Goal: Task Accomplishment & Management: Use online tool/utility

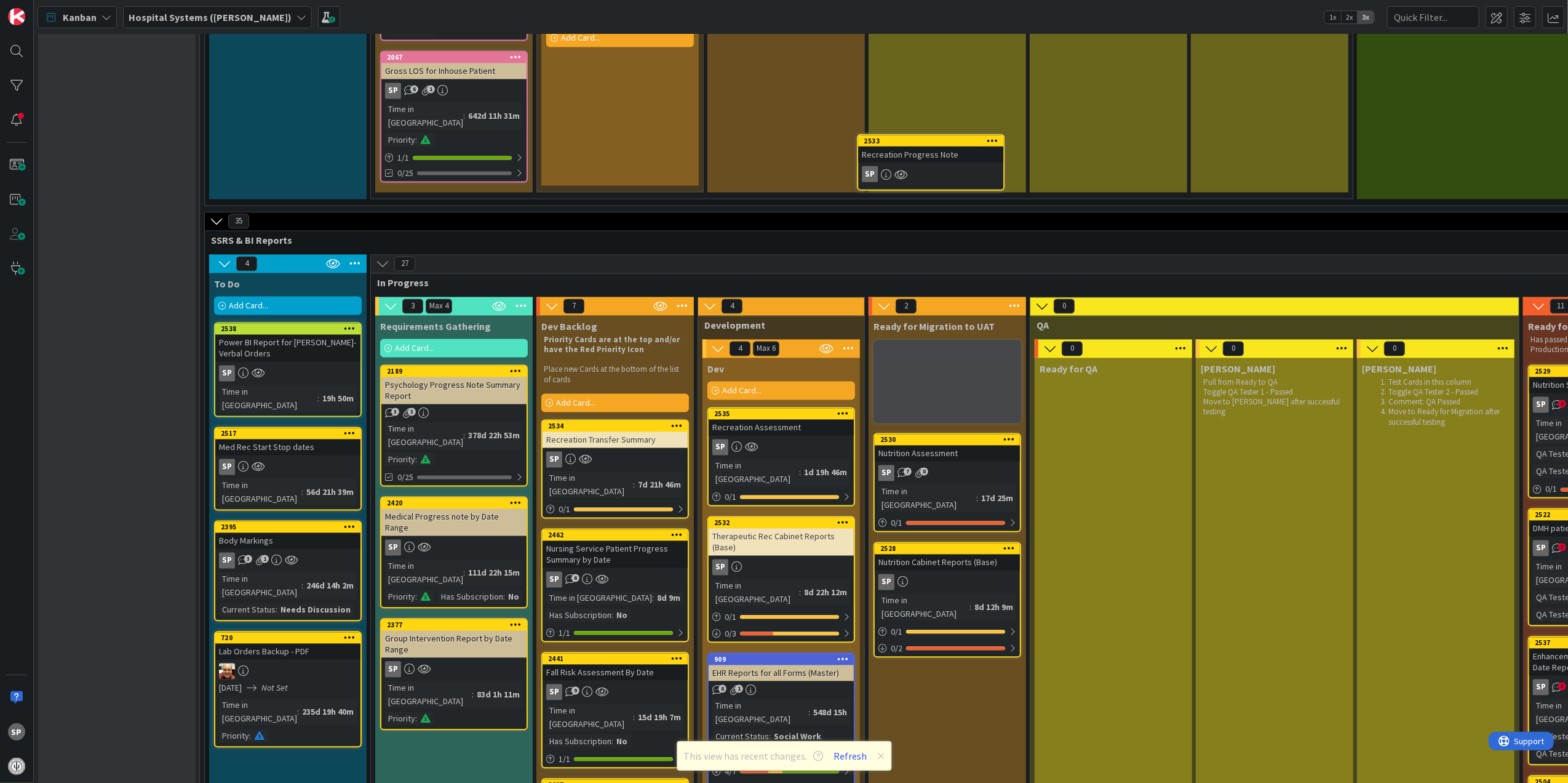
scroll to position [2369, 0]
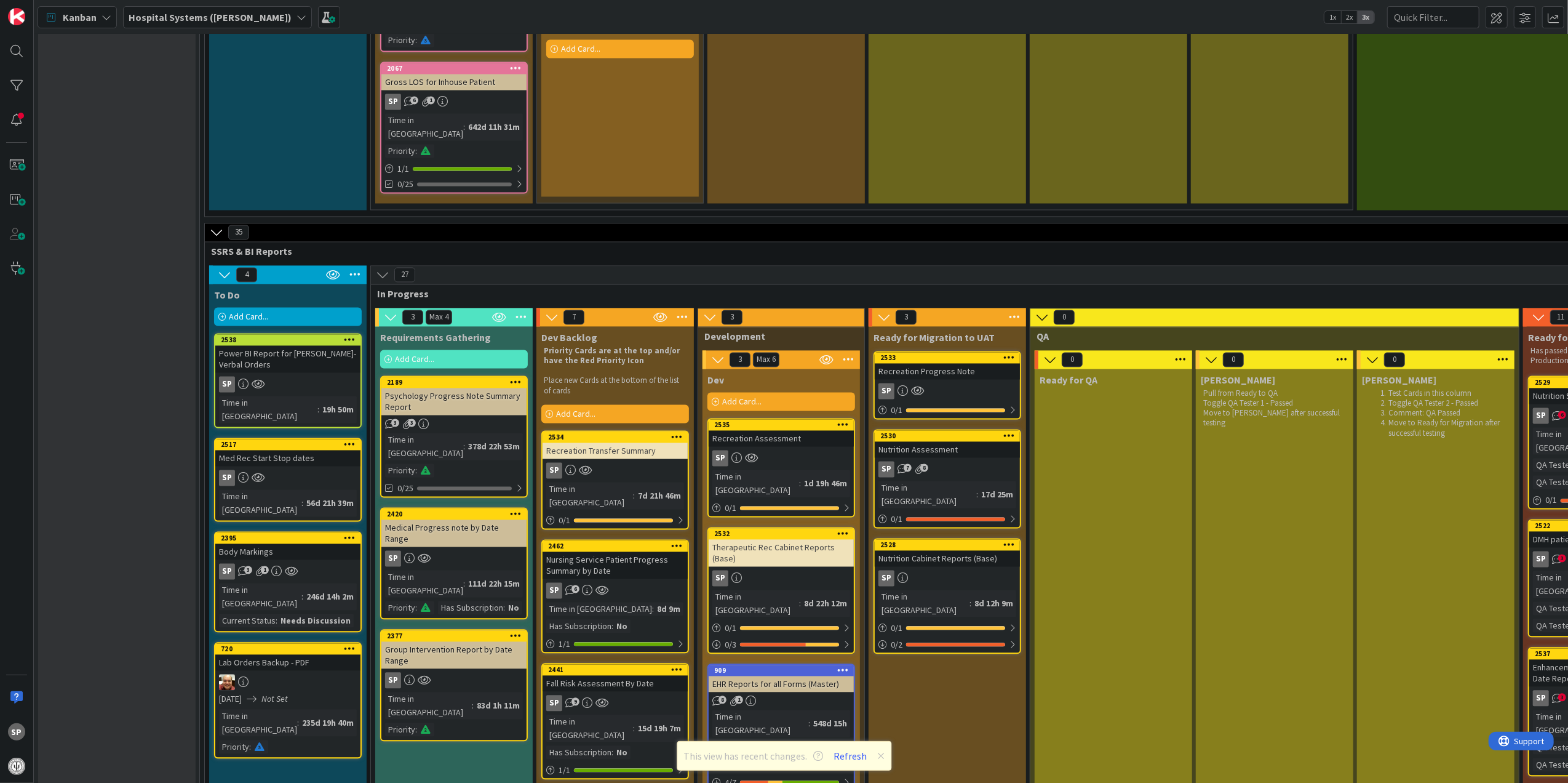
click at [970, 364] on div "Recreation Progress Note" at bounding box center [947, 372] width 145 height 16
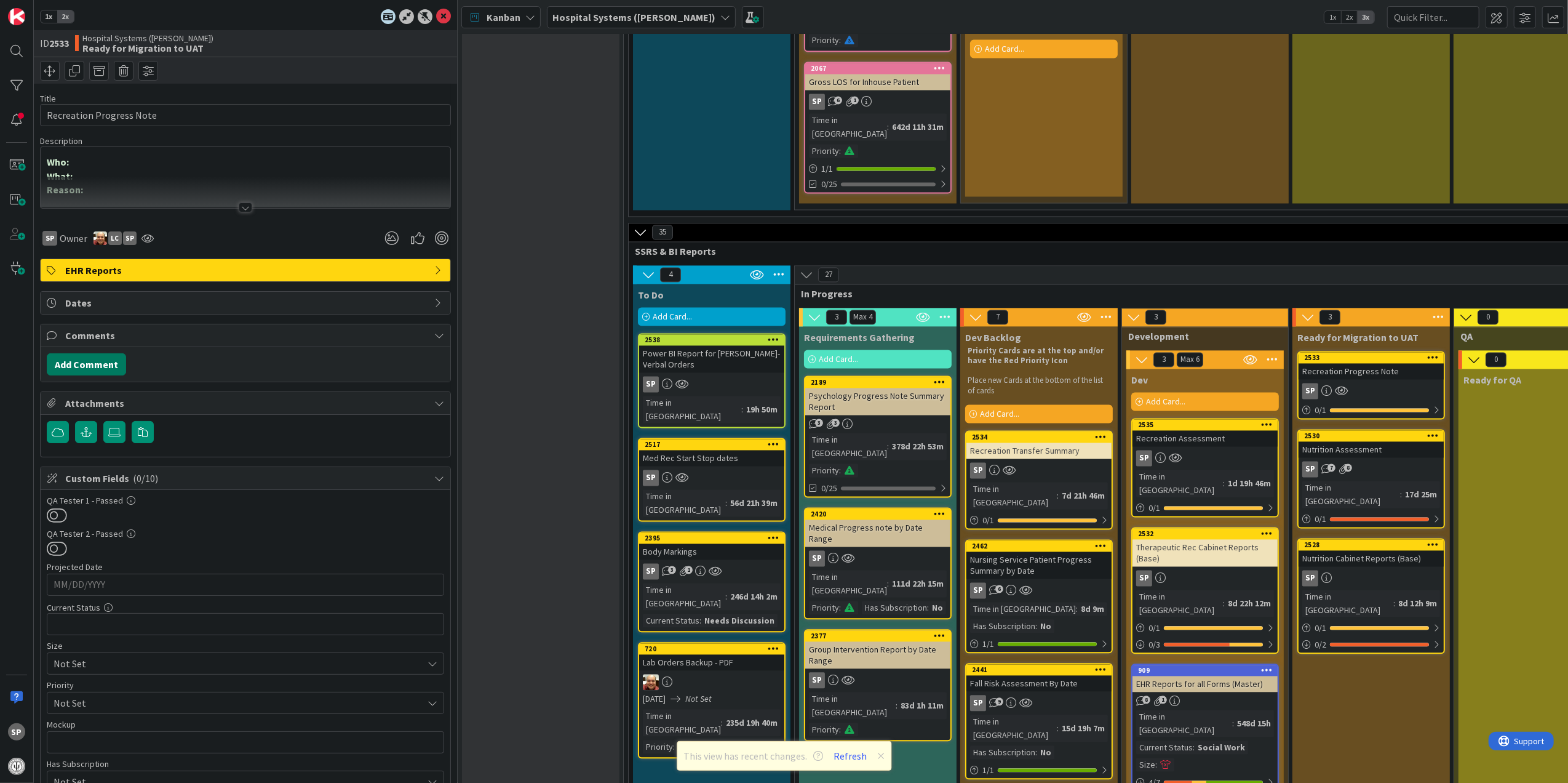
click at [82, 360] on button "Add Comment" at bounding box center [86, 364] width 79 height 23
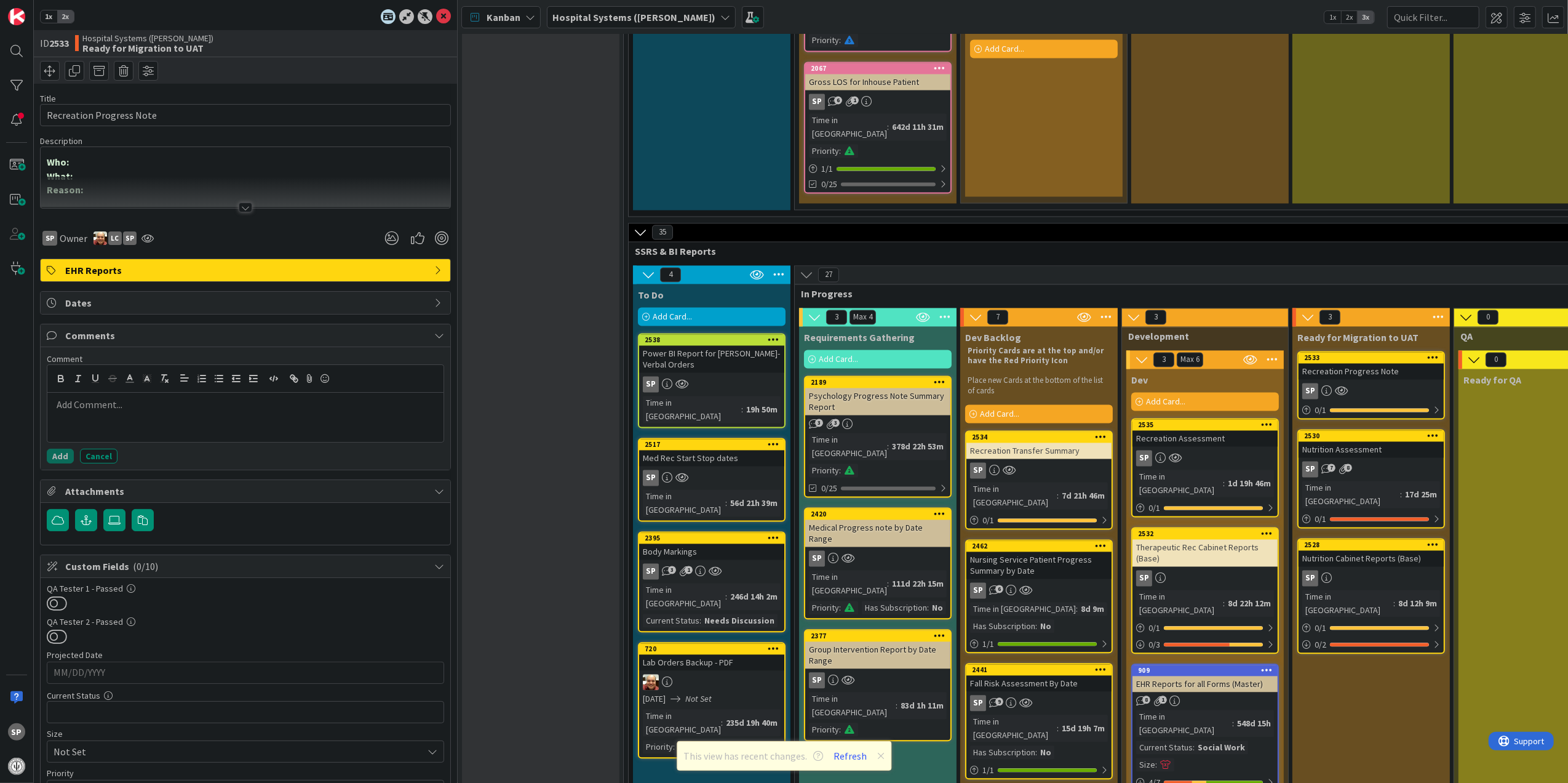
click at [143, 412] on p at bounding box center [245, 404] width 386 height 14
click at [65, 459] on button "Add" at bounding box center [60, 456] width 27 height 15
click at [436, 16] on icon at bounding box center [444, 17] width 15 height 15
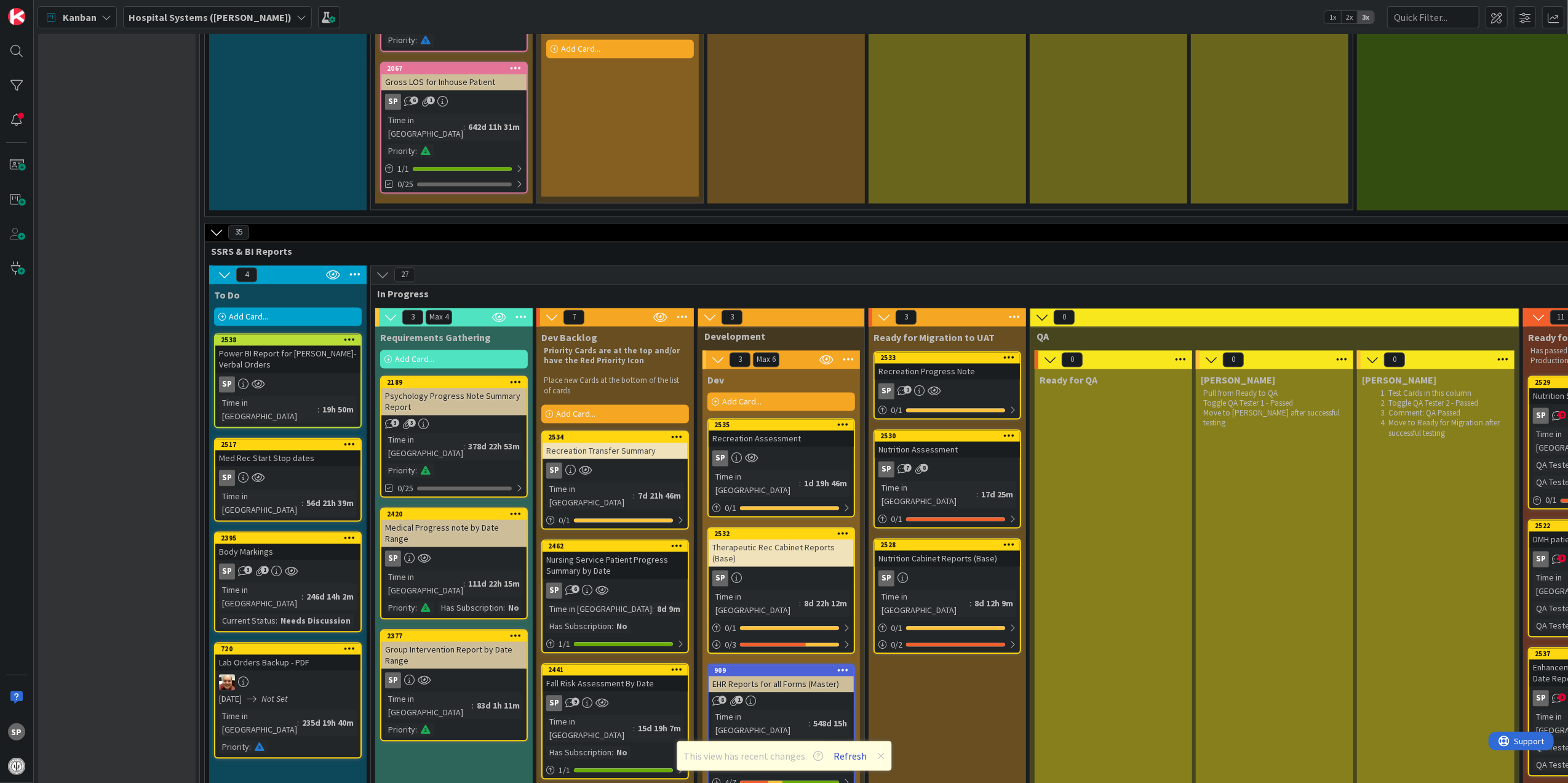
click at [850, 750] on button "Refresh" at bounding box center [850, 756] width 42 height 16
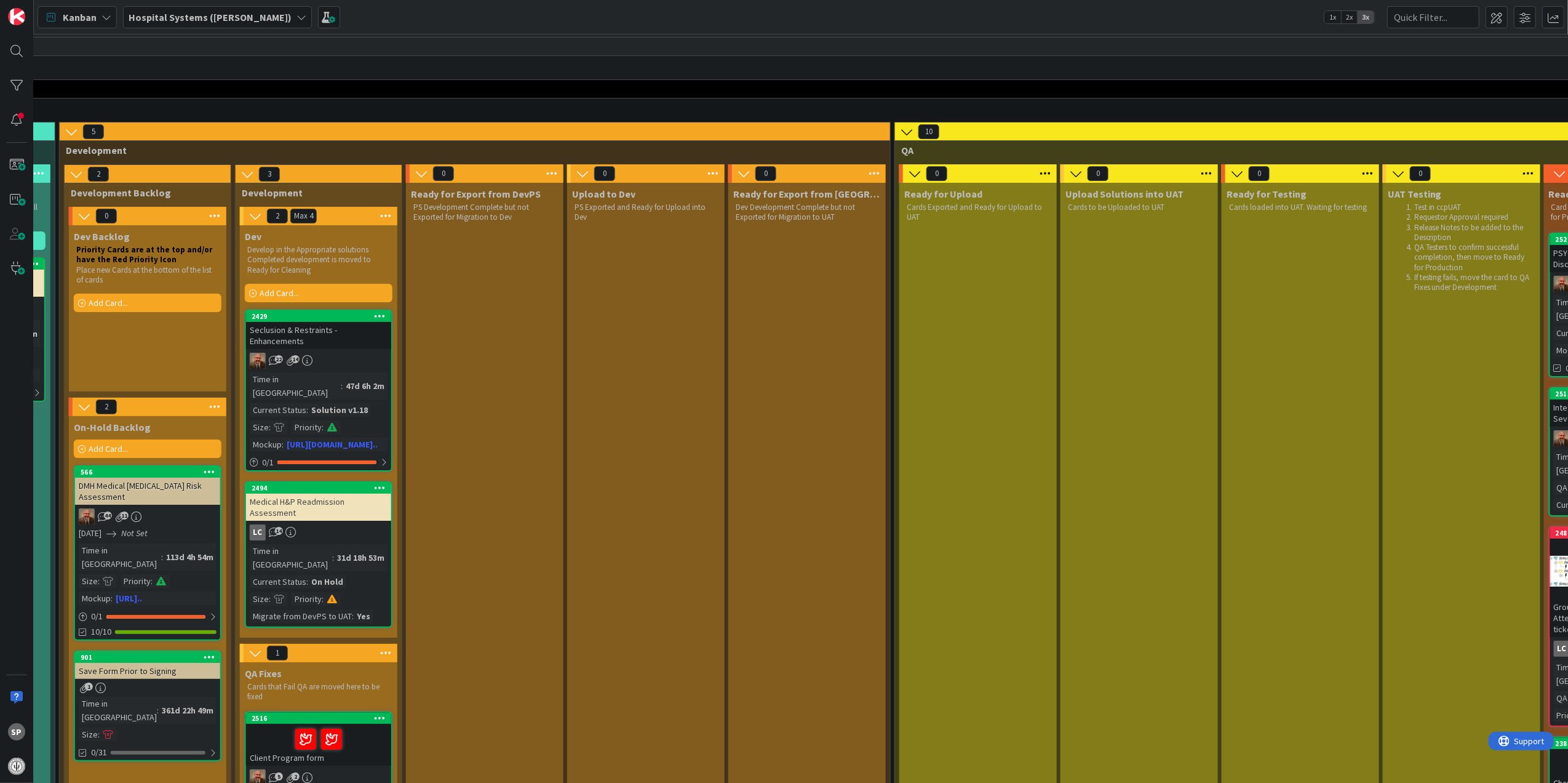
scroll to position [0, 997]
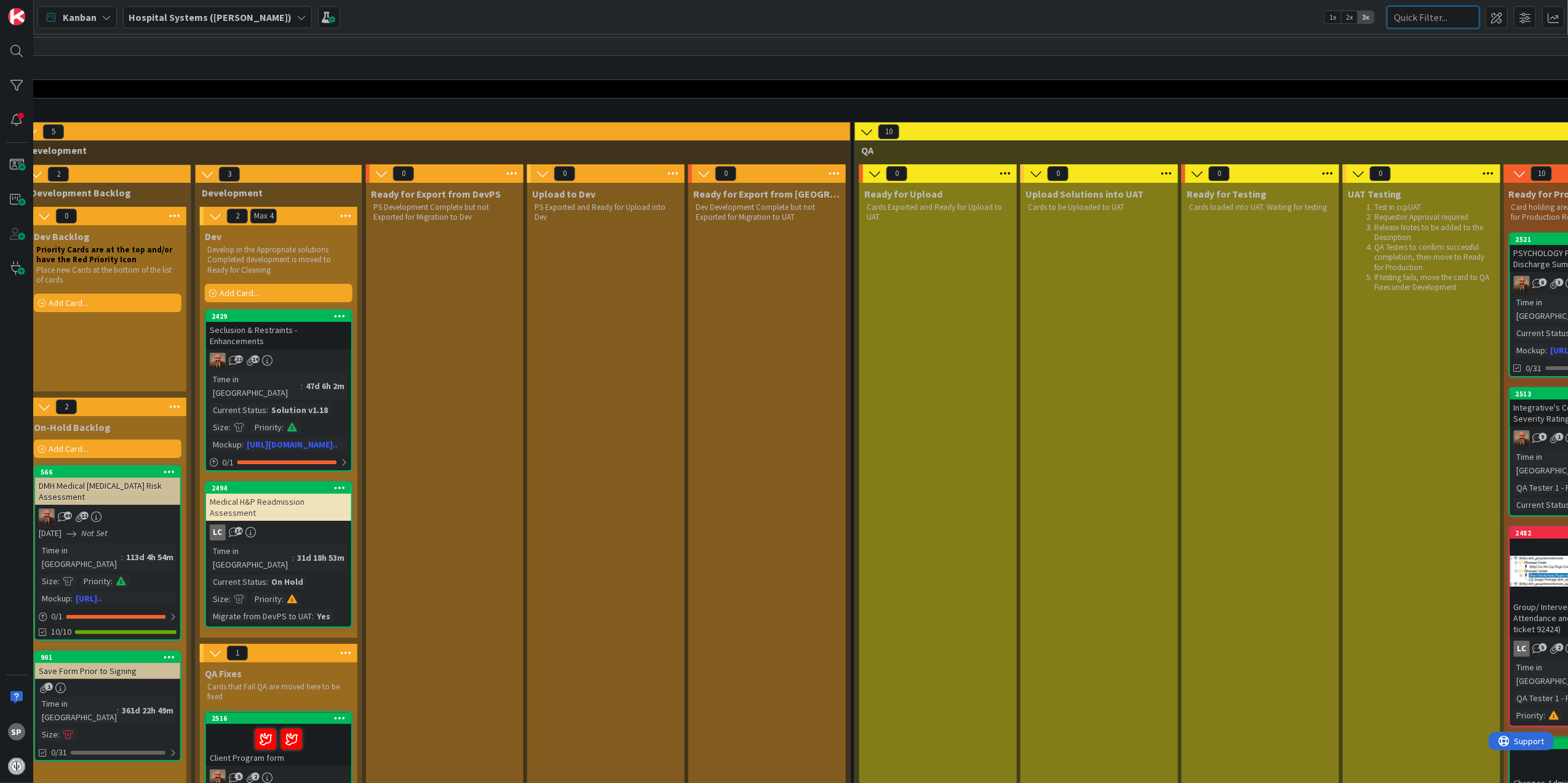
click at [1406, 21] on input "text" at bounding box center [1433, 17] width 92 height 23
type input "2385"
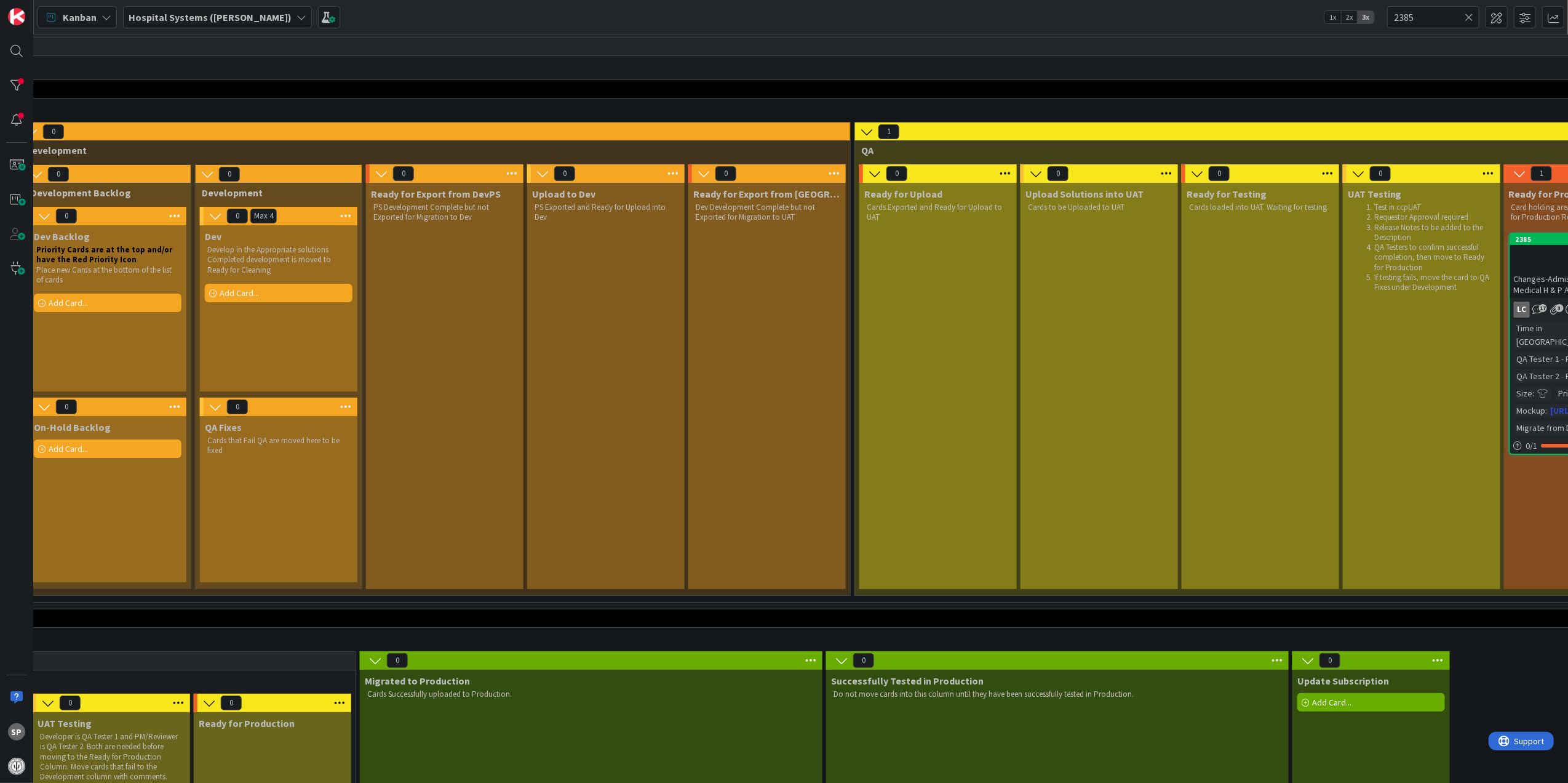
click at [1545, 249] on div at bounding box center [1583, 261] width 138 height 26
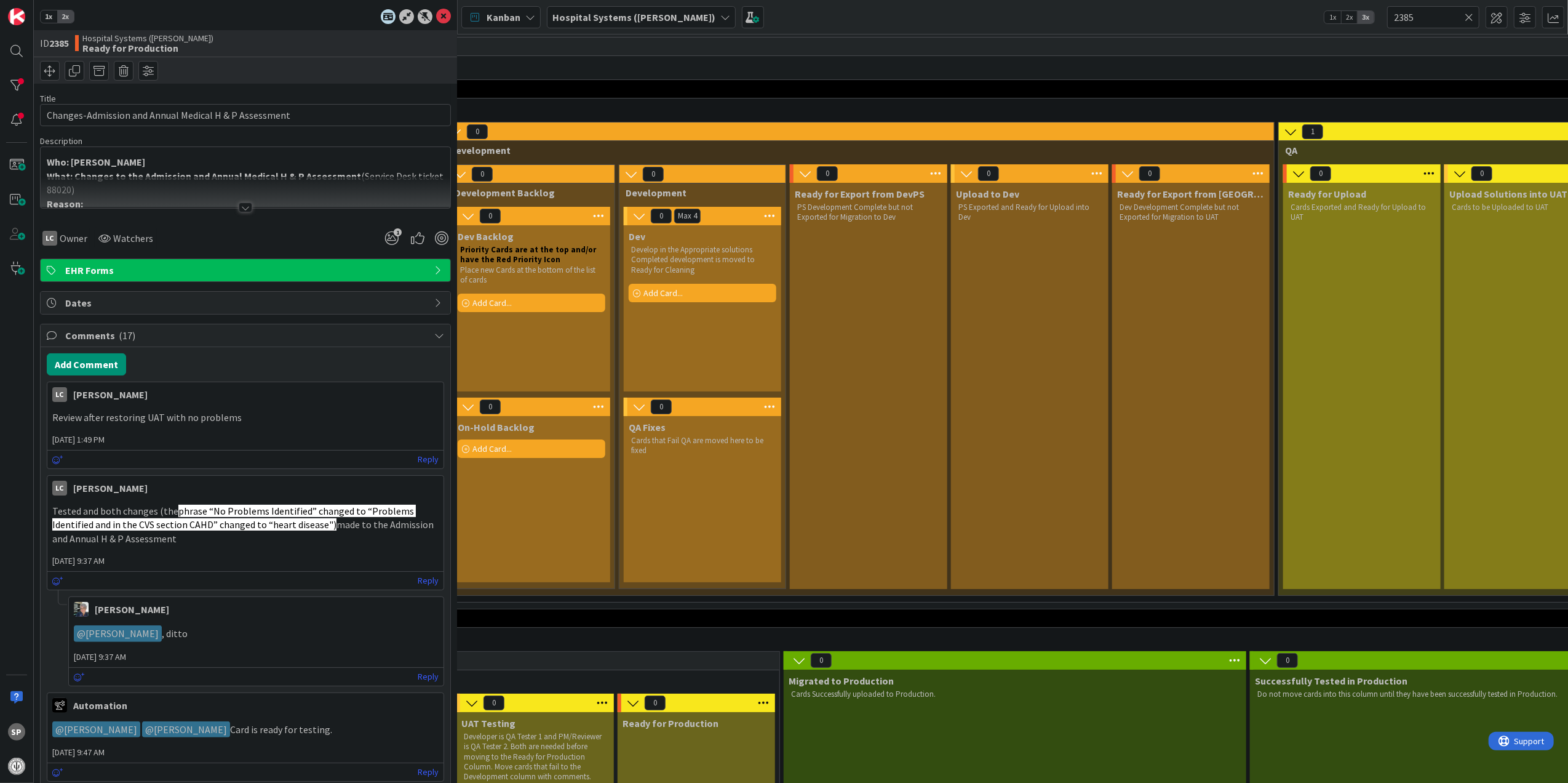
click at [245, 203] on div at bounding box center [245, 208] width 14 height 10
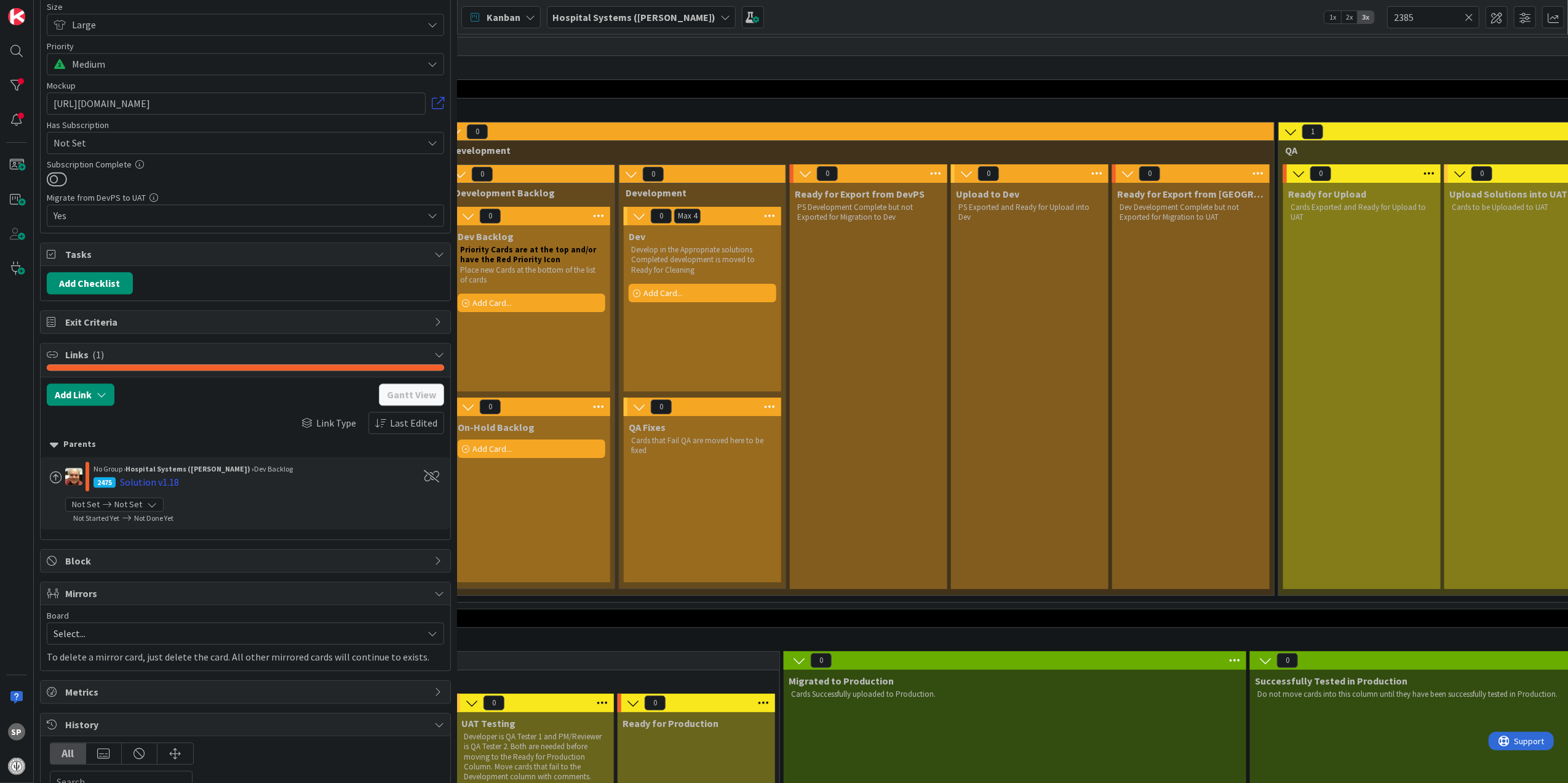
scroll to position [3282, 0]
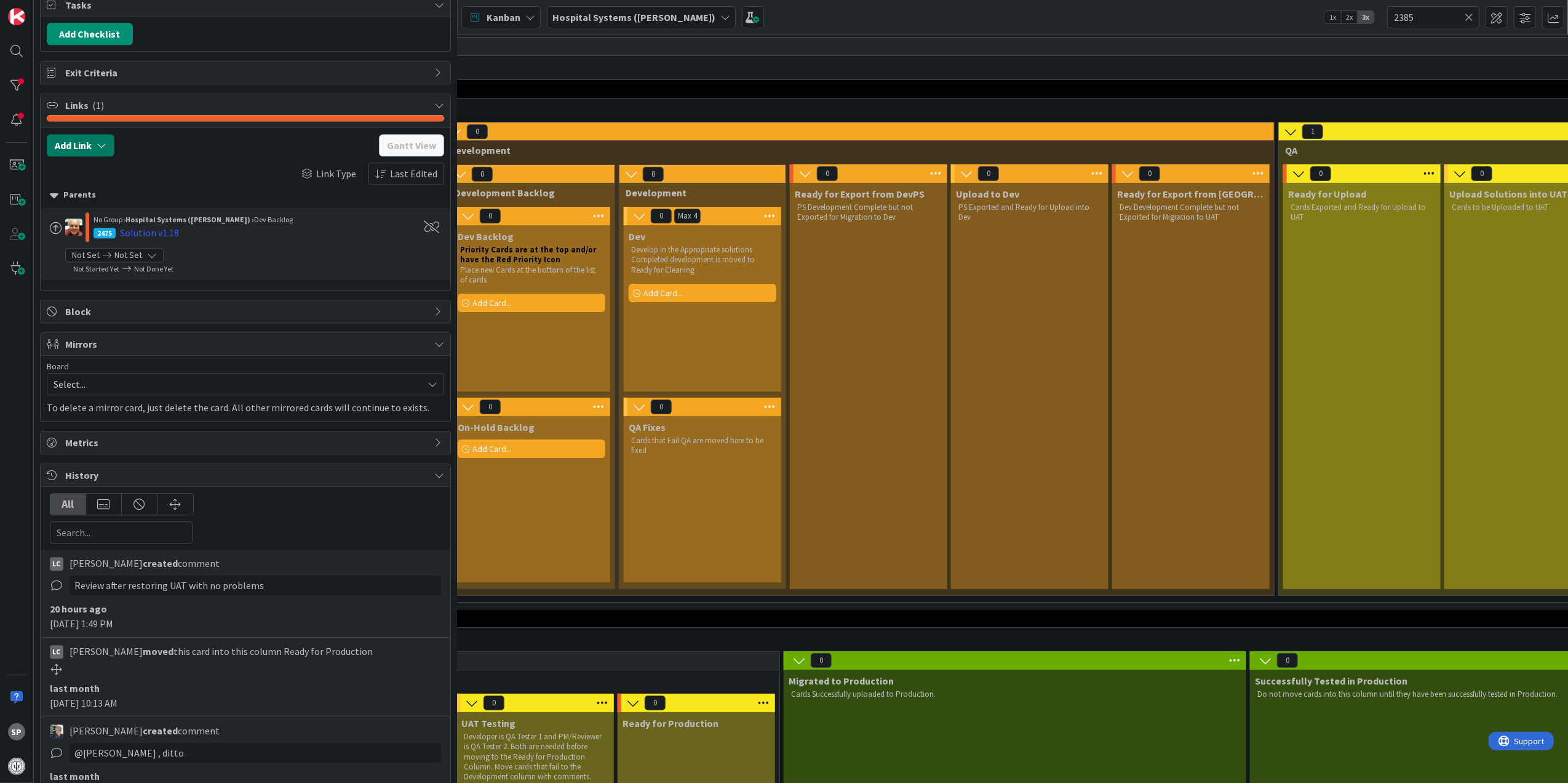
click at [103, 150] on icon "button" at bounding box center [102, 145] width 10 height 10
click at [110, 204] on div "New" at bounding box center [97, 194] width 86 height 21
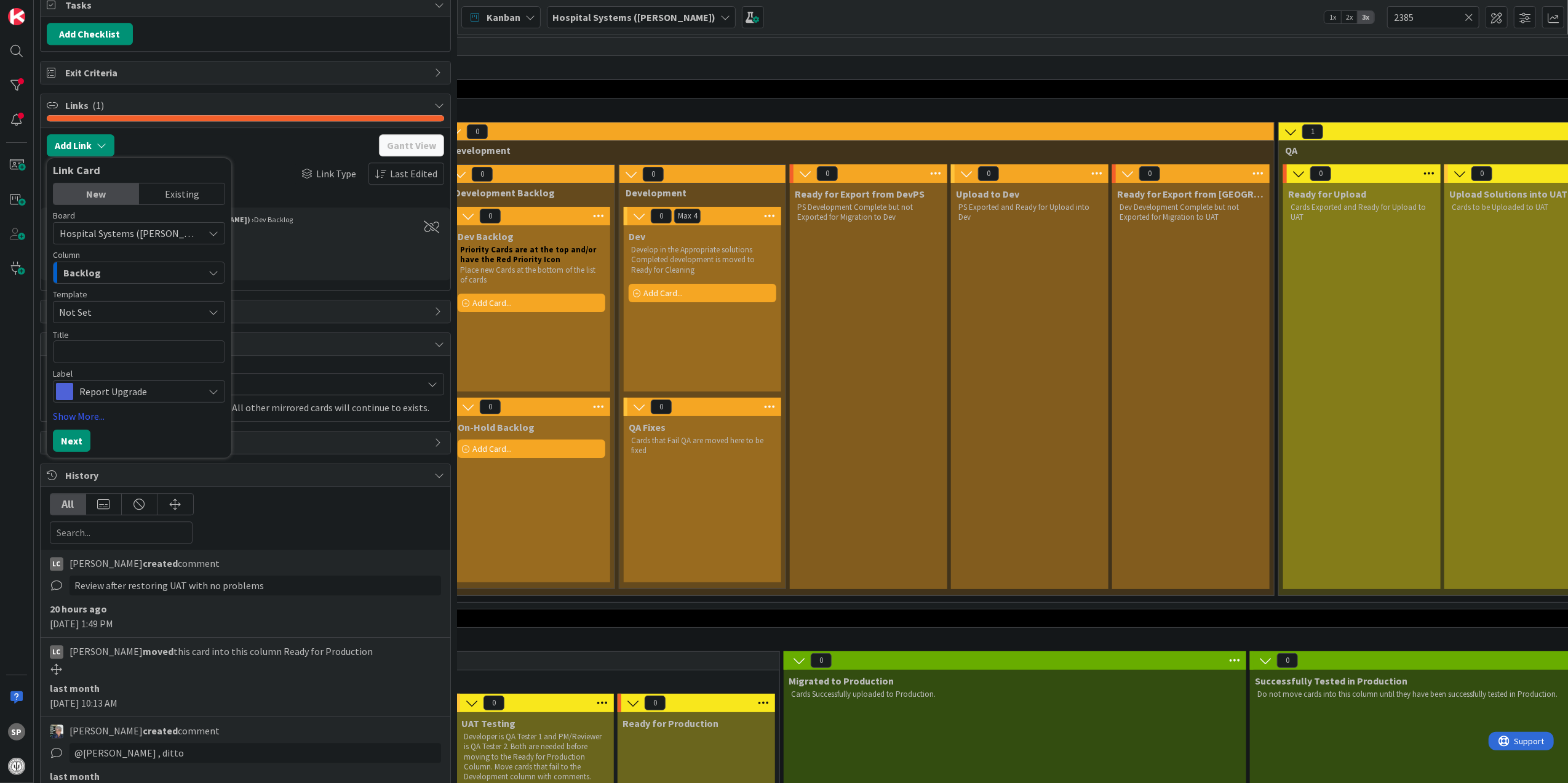
click at [146, 283] on div "Backlog" at bounding box center [131, 272] width 143 height 20
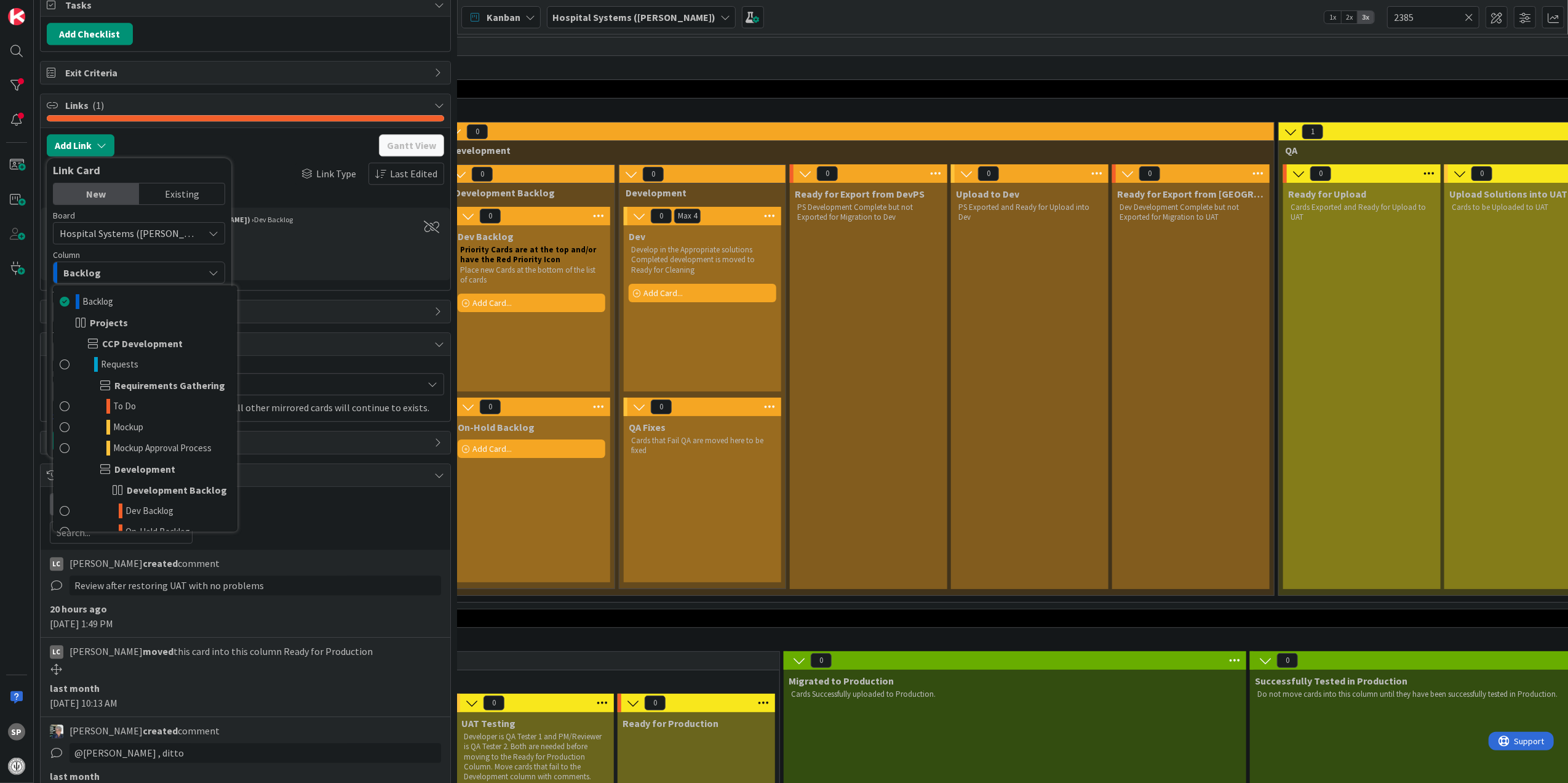
click at [159, 242] on span "Hospital Systems ([PERSON_NAME])" at bounding box center [128, 233] width 138 height 17
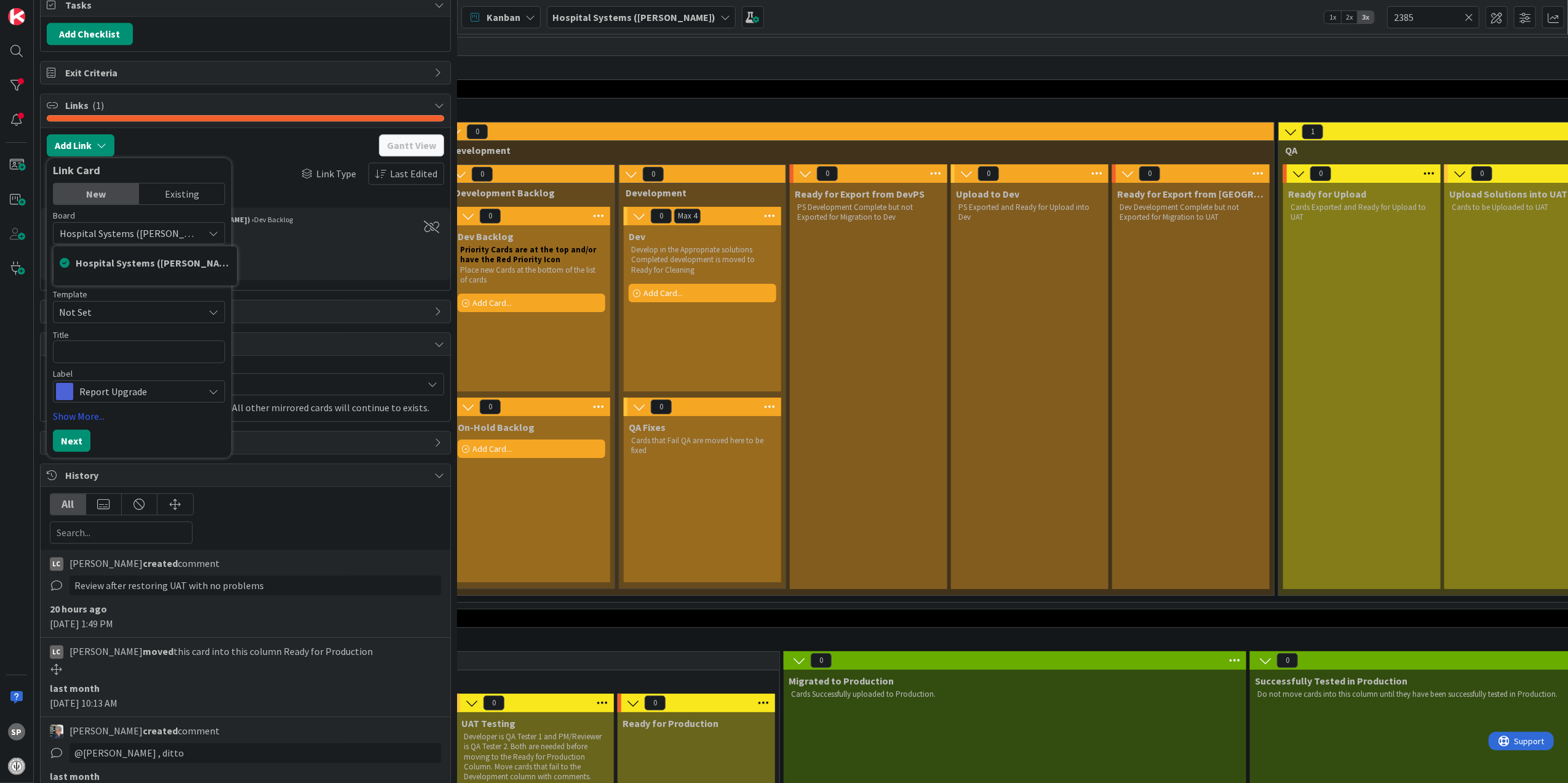
click at [171, 242] on span "Hospital Systems ([PERSON_NAME])" at bounding box center [128, 233] width 138 height 17
click at [158, 402] on div "Board Hospital Systems (Ernie) Hospital Systems (Ernie) Column Backlog Backlog …" at bounding box center [139, 307] width 172 height 192
click at [166, 283] on div "Backlog" at bounding box center [131, 272] width 143 height 20
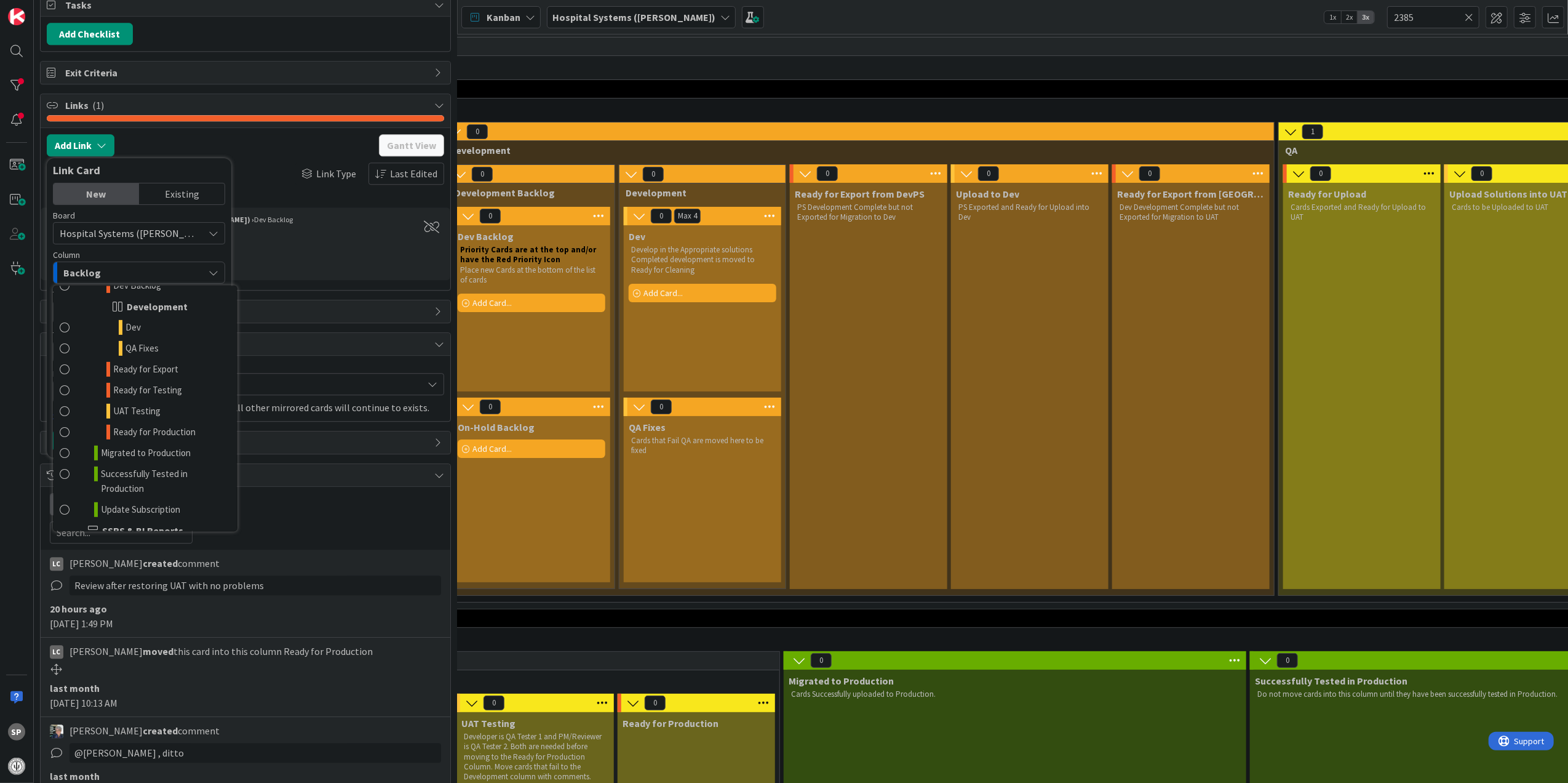
scroll to position [567, 0]
click at [156, 387] on link "Dev" at bounding box center [145, 376] width 184 height 21
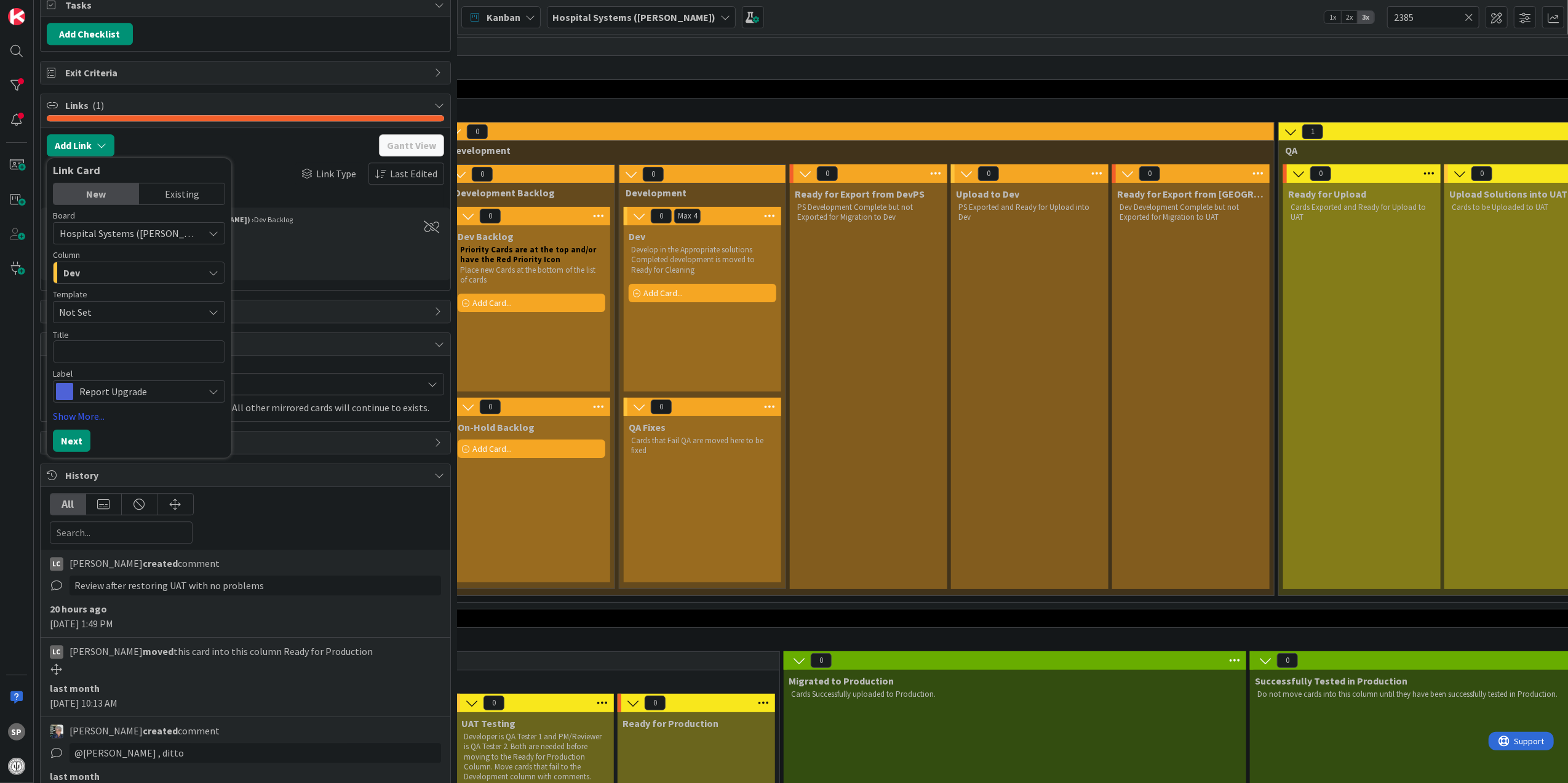
click at [142, 320] on span "Not Set" at bounding box center [126, 312] width 135 height 16
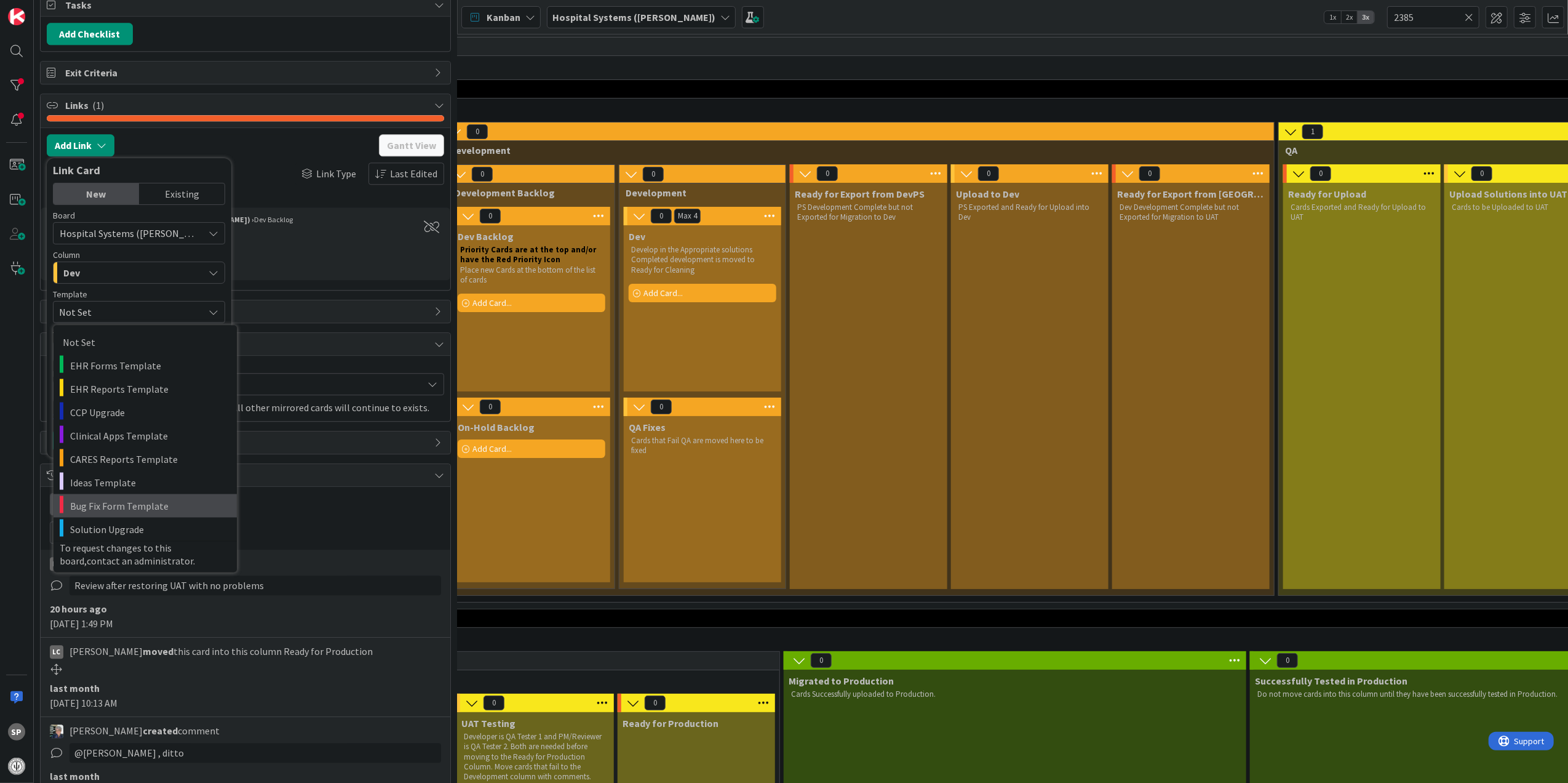
scroll to position [3364, 0]
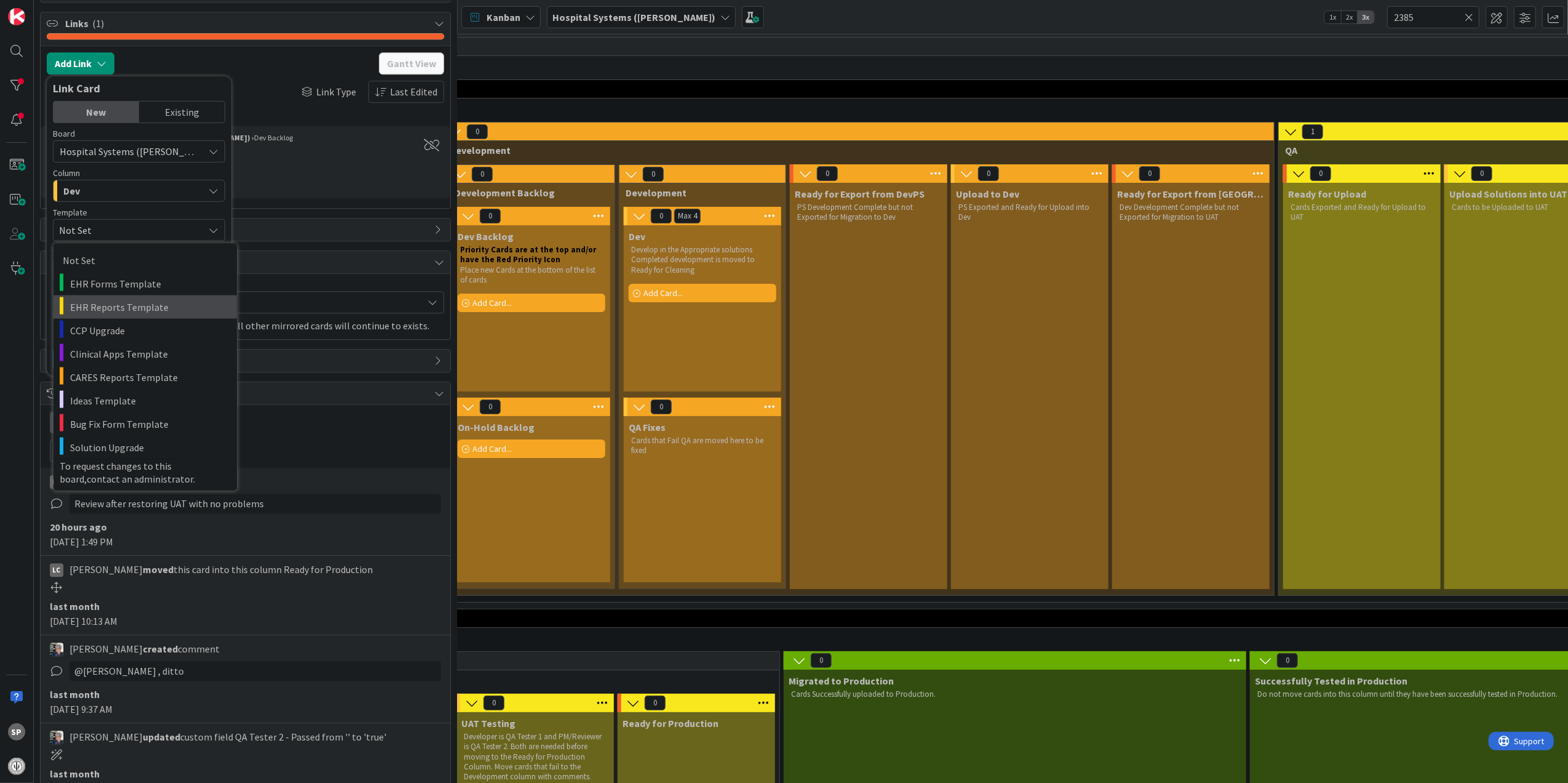
click at [147, 315] on span "EHR Reports Template" at bounding box center [149, 307] width 158 height 16
type textarea "x"
type textarea "EHR Reports Template"
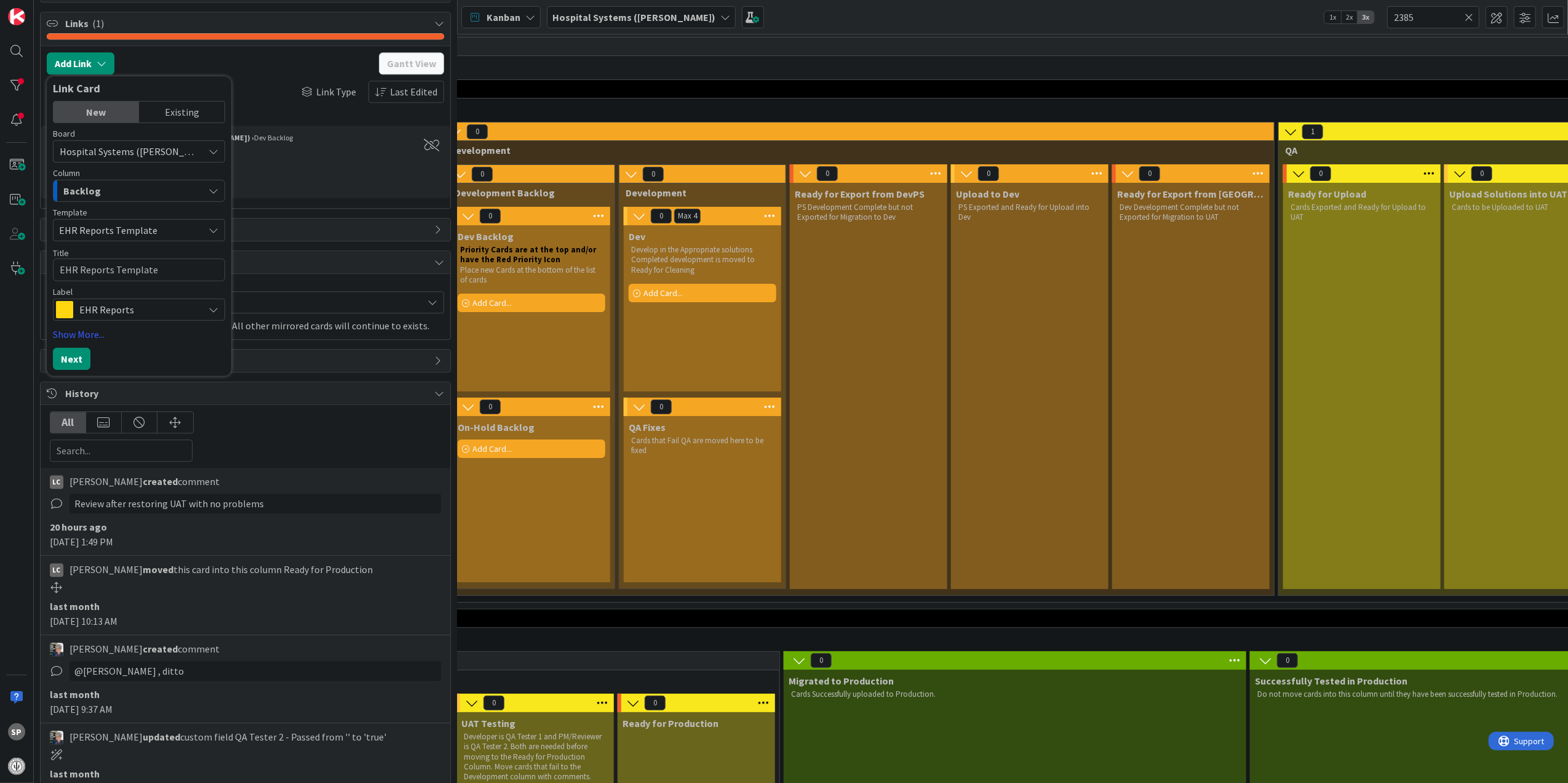
click at [158, 317] on span "EHR Reports" at bounding box center [138, 309] width 118 height 17
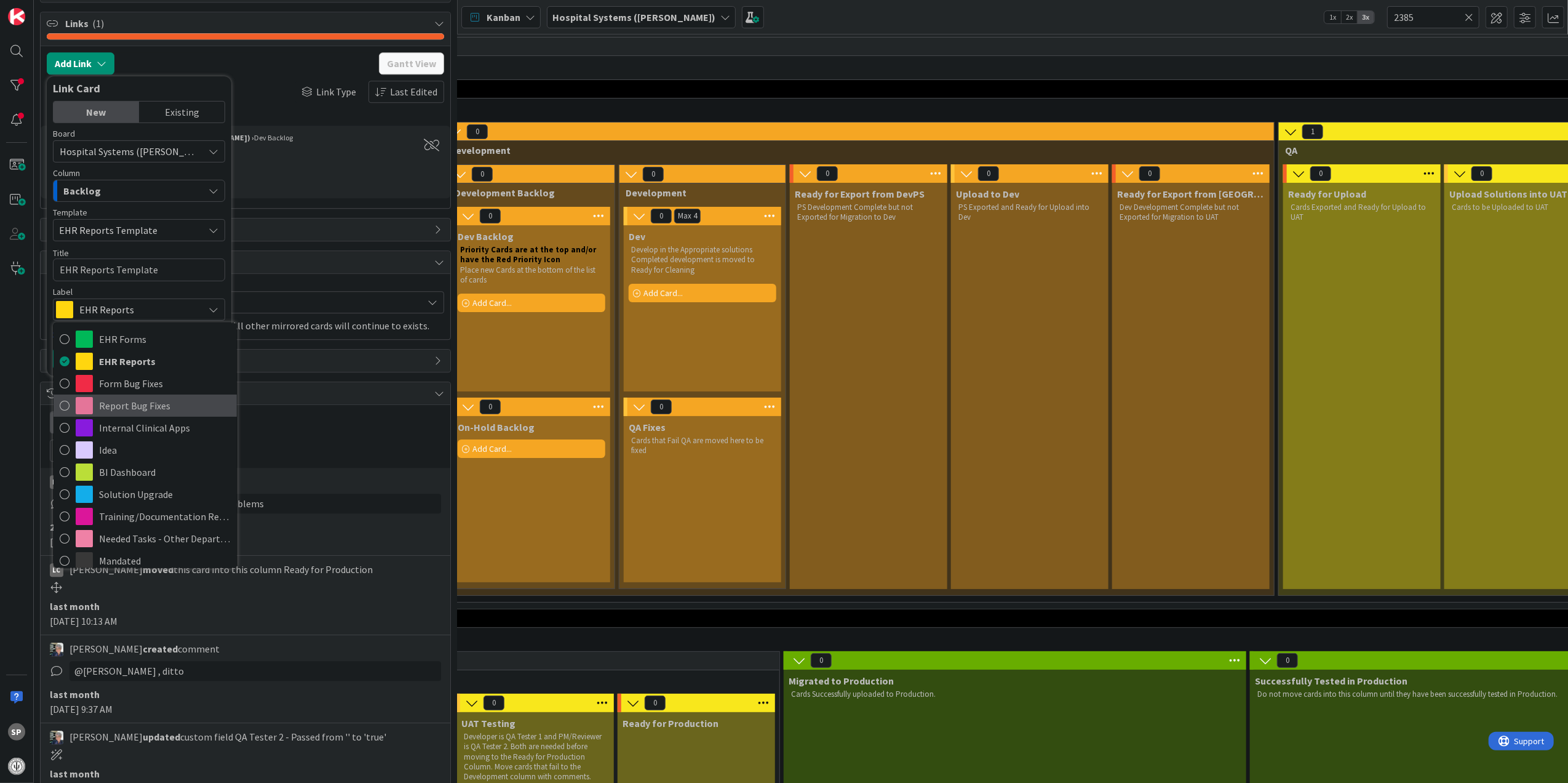
click at [172, 414] on span "Report Bug Fixes" at bounding box center [164, 405] width 131 height 18
type textarea "x"
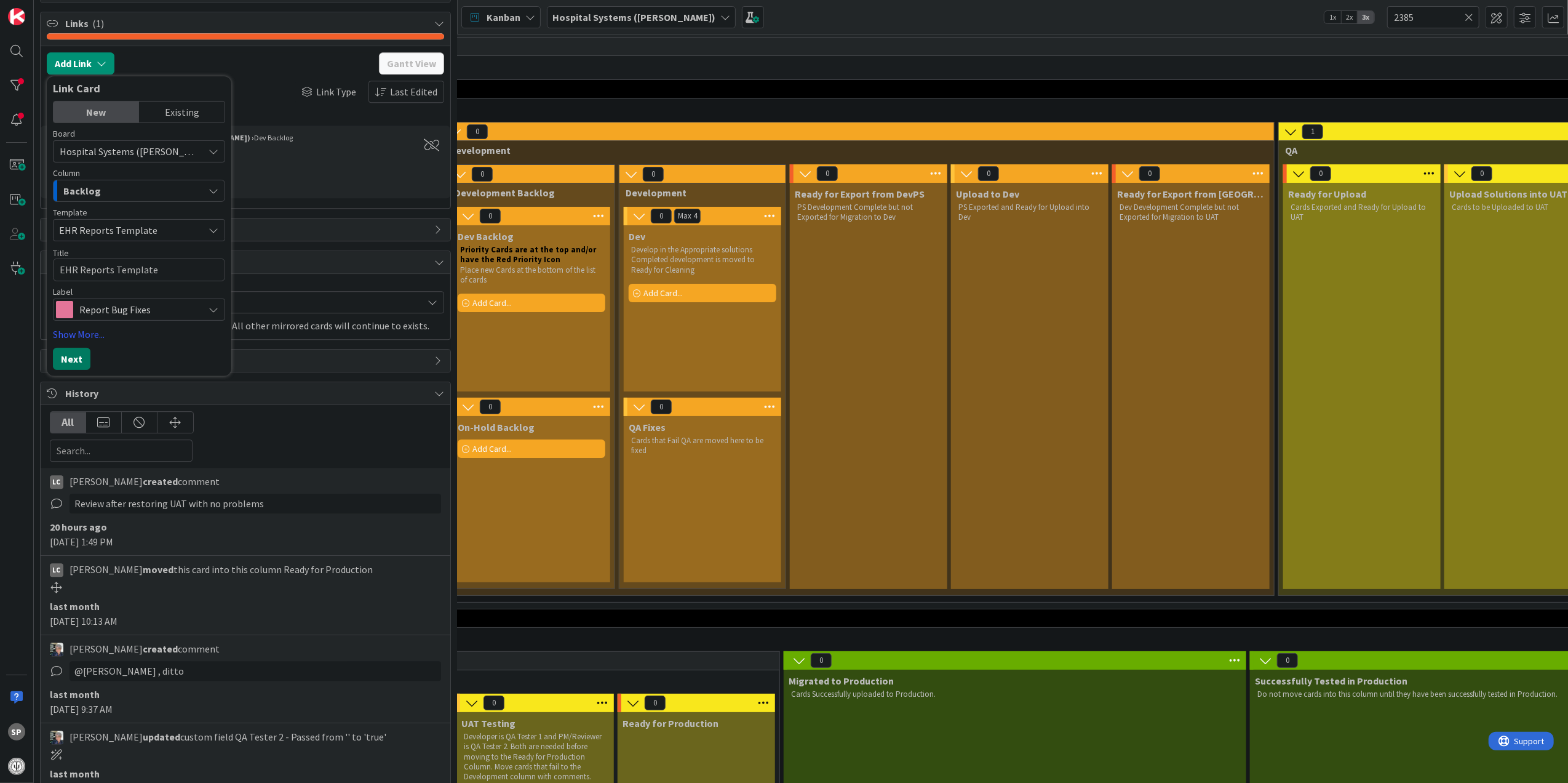
click at [75, 369] on button "Next" at bounding box center [72, 358] width 38 height 23
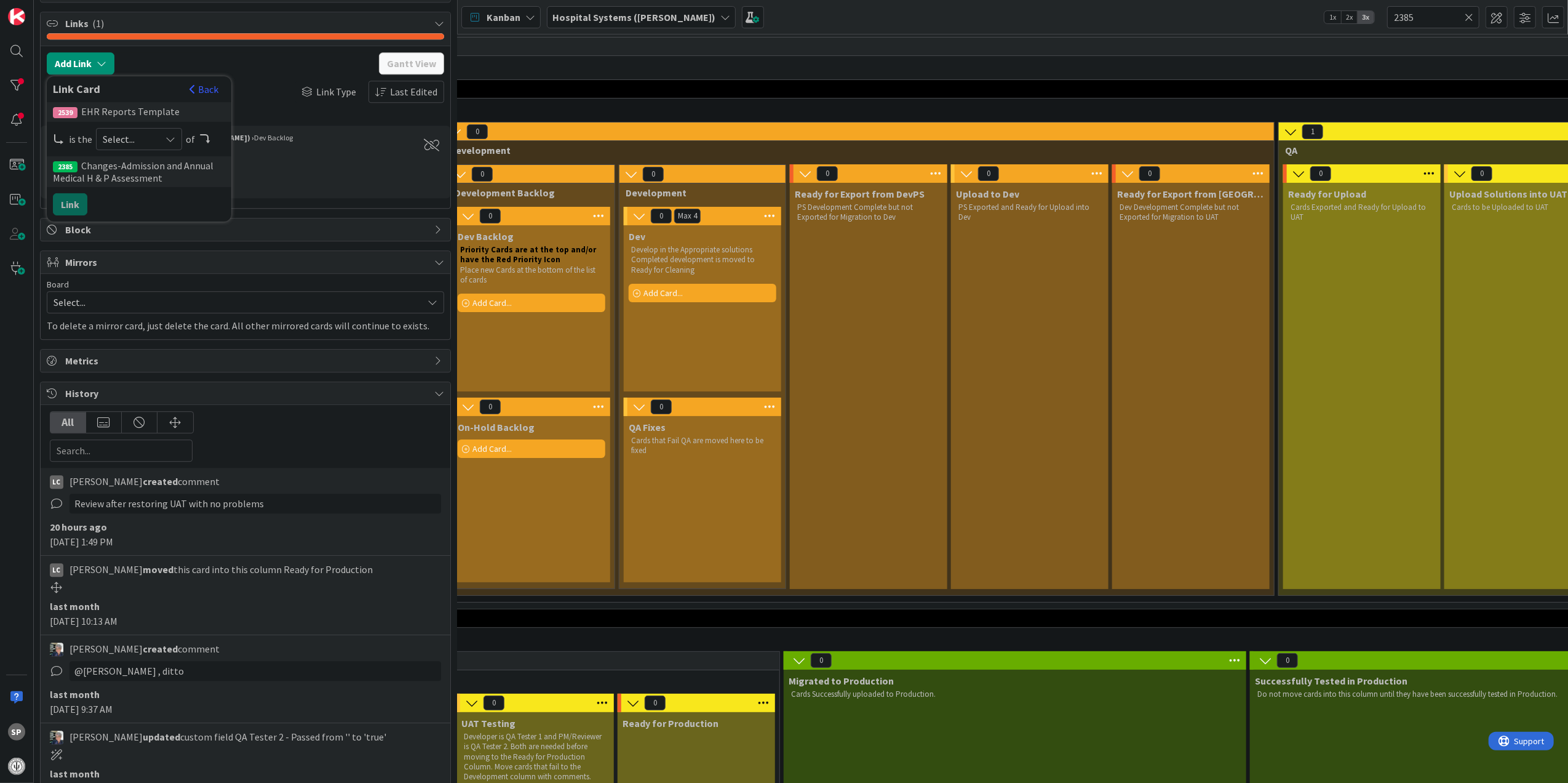
click at [143, 147] on span "Select..." at bounding box center [128, 139] width 52 height 17
click at [160, 200] on span "child" at bounding box center [205, 190] width 139 height 18
click at [59, 216] on button "Link" at bounding box center [70, 204] width 34 height 23
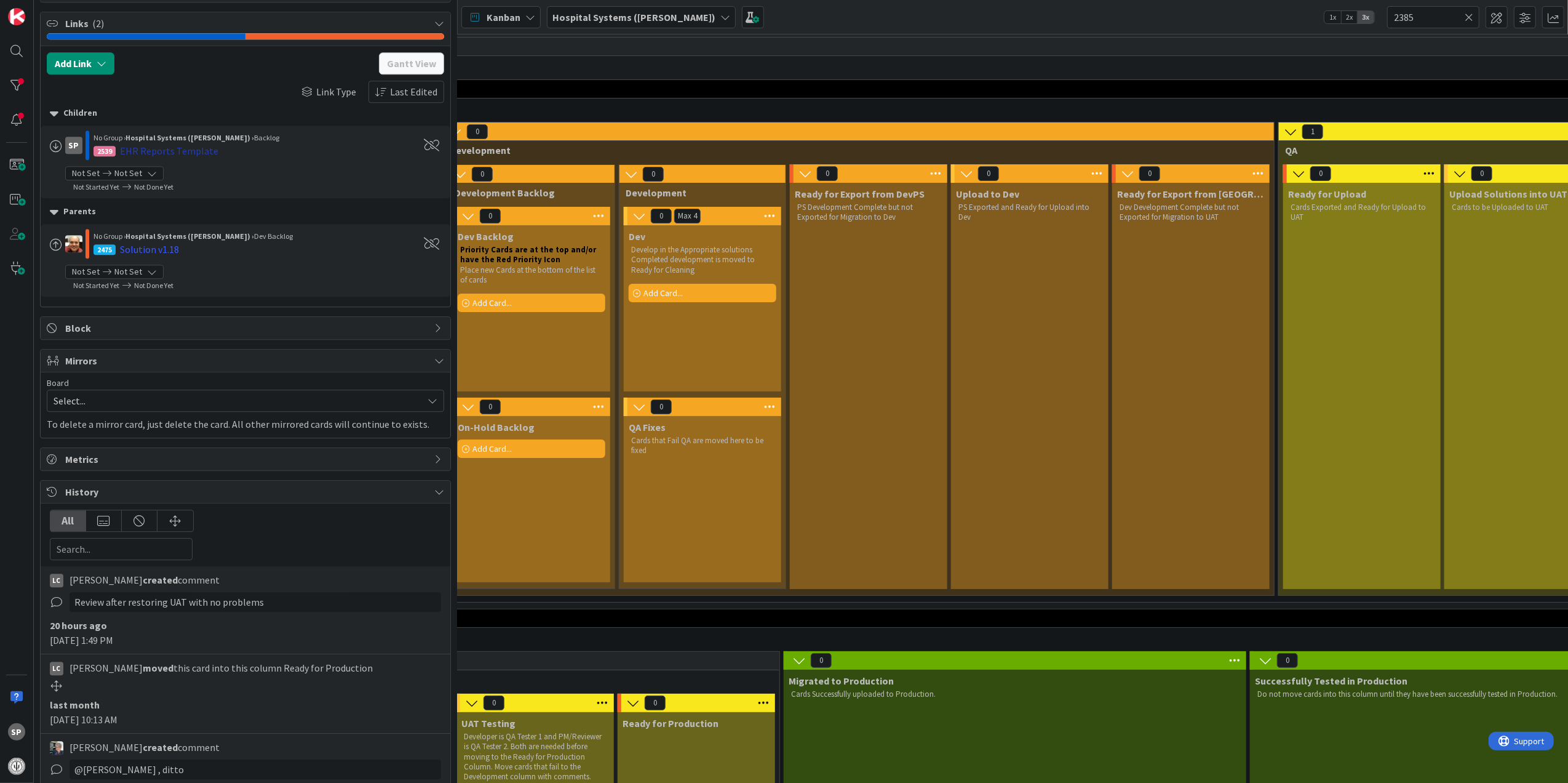
click at [195, 158] on div "EHR Reports Template" at bounding box center [169, 150] width 99 height 15
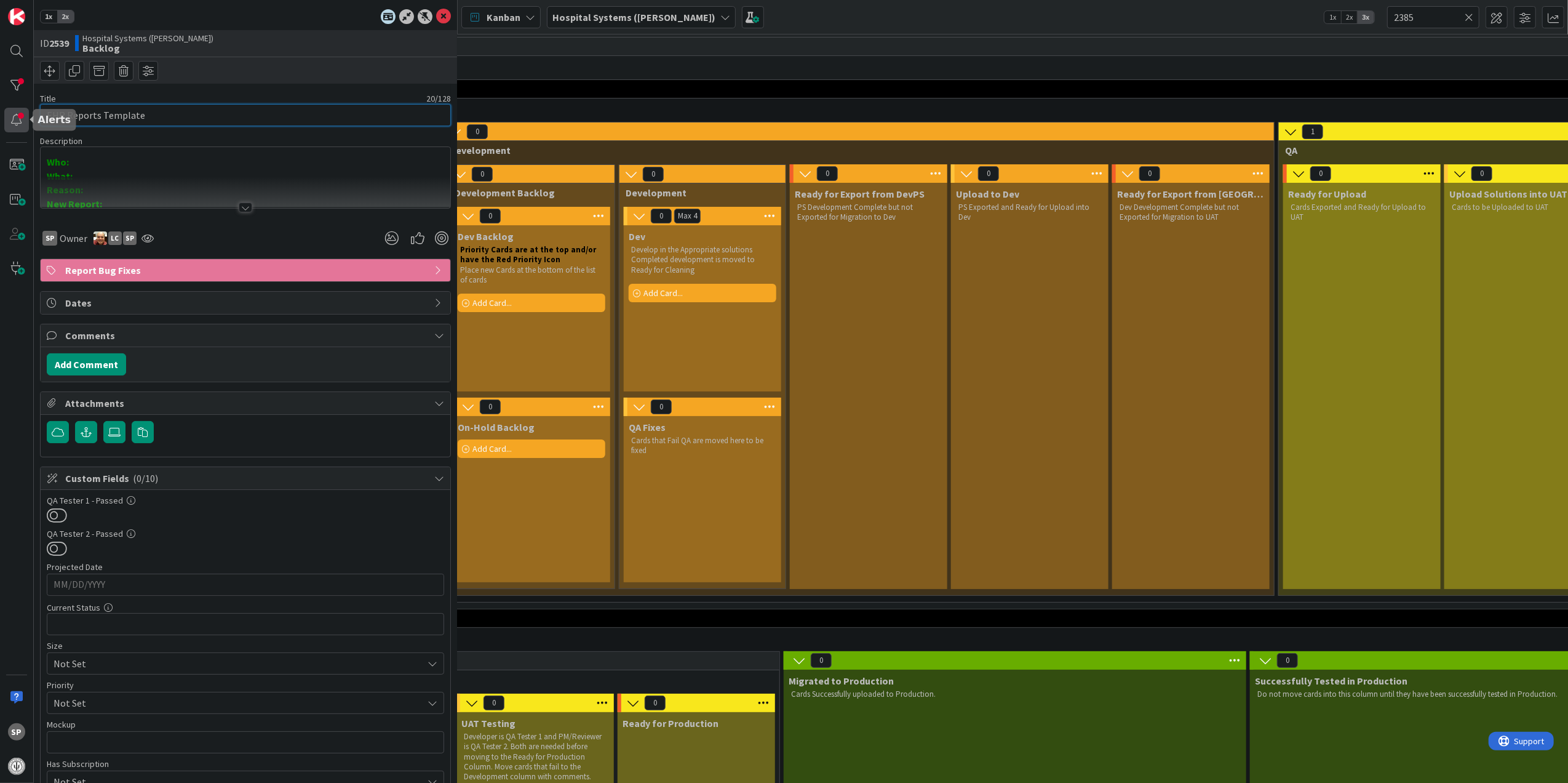
drag, startPoint x: 171, startPoint y: 117, endPoint x: 25, endPoint y: 119, distance: 146.0
click at [25, 119] on div "SP 1x 2x ID 2539 Hospital Systems (Ernie) Backlog Title 20 / 128 EHR Reports Te…" at bounding box center [229, 392] width 457 height 783
type input "Update HP reports to reflect field changes"
click at [252, 486] on span "Custom Fields ( 0/10 )" at bounding box center [247, 478] width 363 height 15
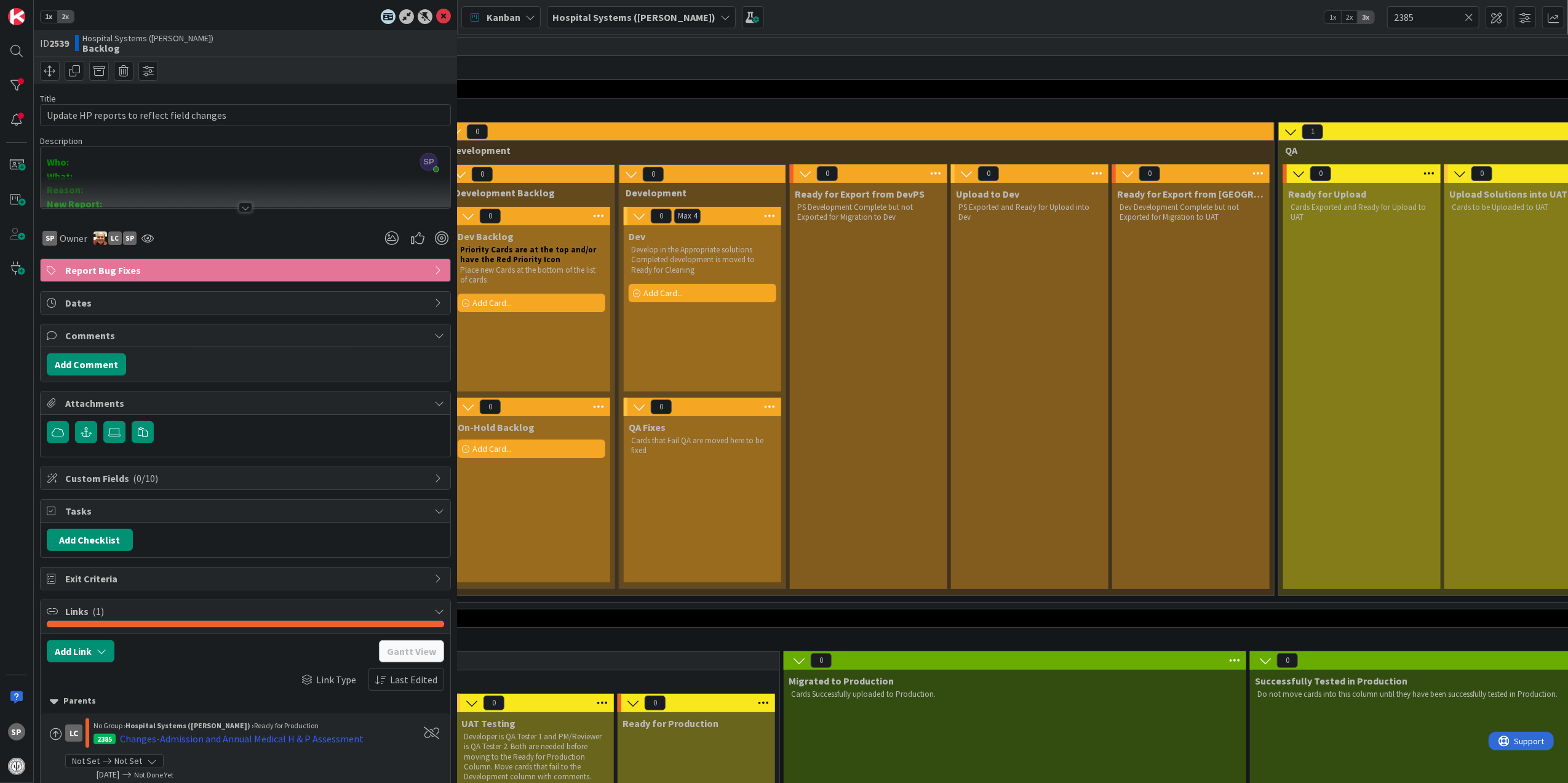
click at [252, 486] on span "Custom Fields ( 0/10 )" at bounding box center [247, 478] width 363 height 15
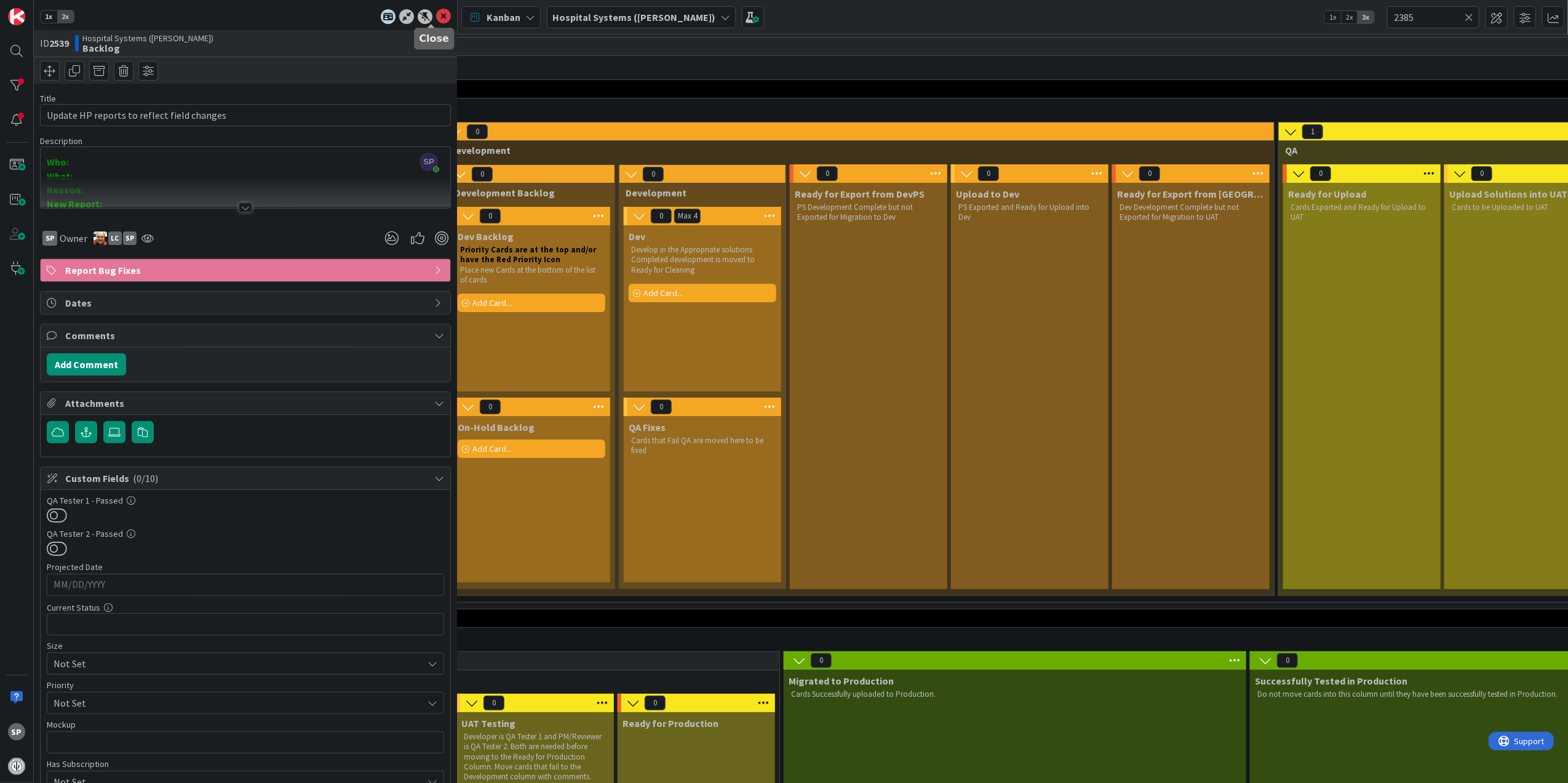
click at [436, 12] on icon at bounding box center [444, 17] width 15 height 15
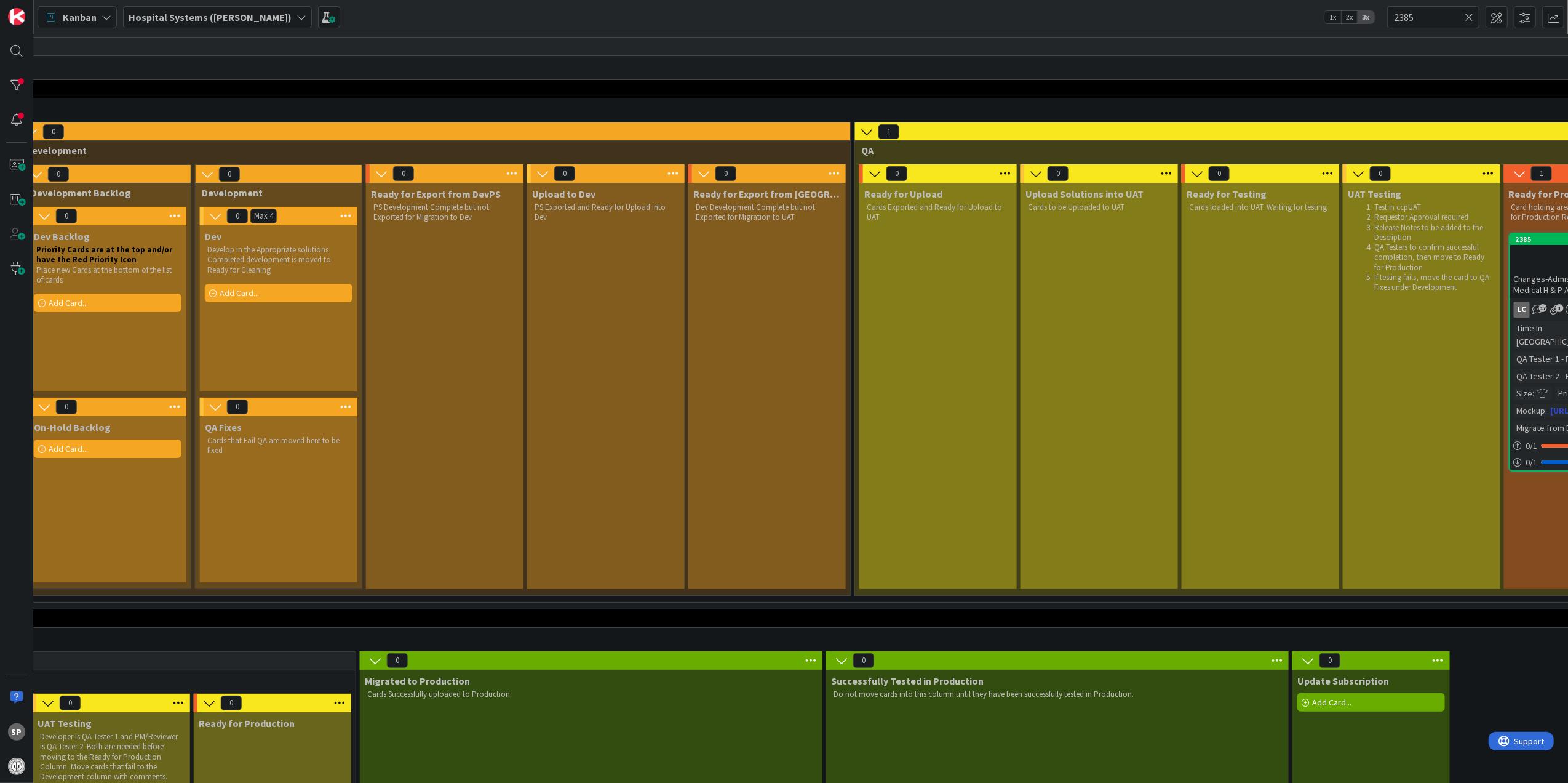
click at [1539, 264] on div at bounding box center [1583, 261] width 138 height 26
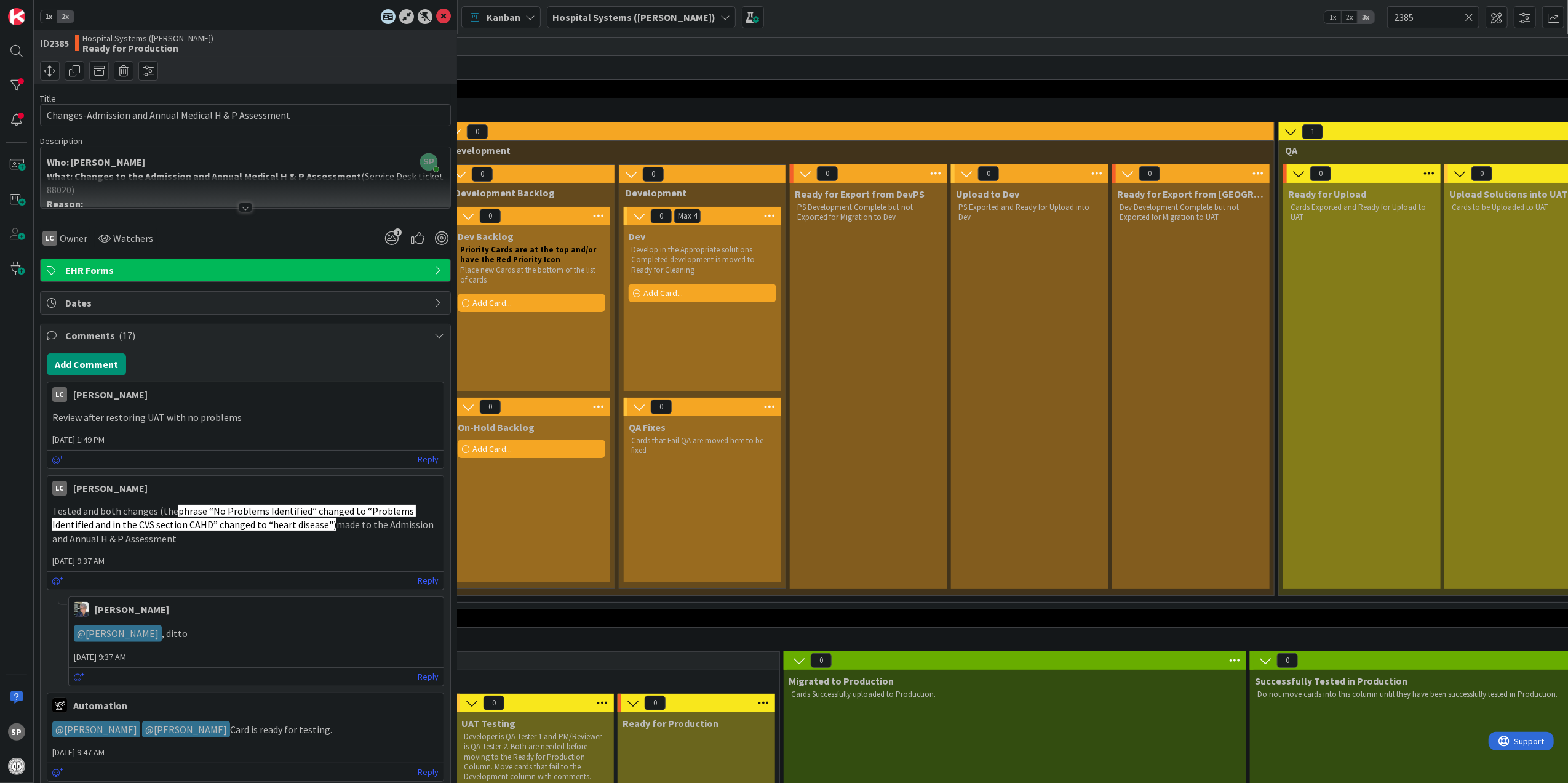
click at [242, 208] on div at bounding box center [245, 208] width 14 height 10
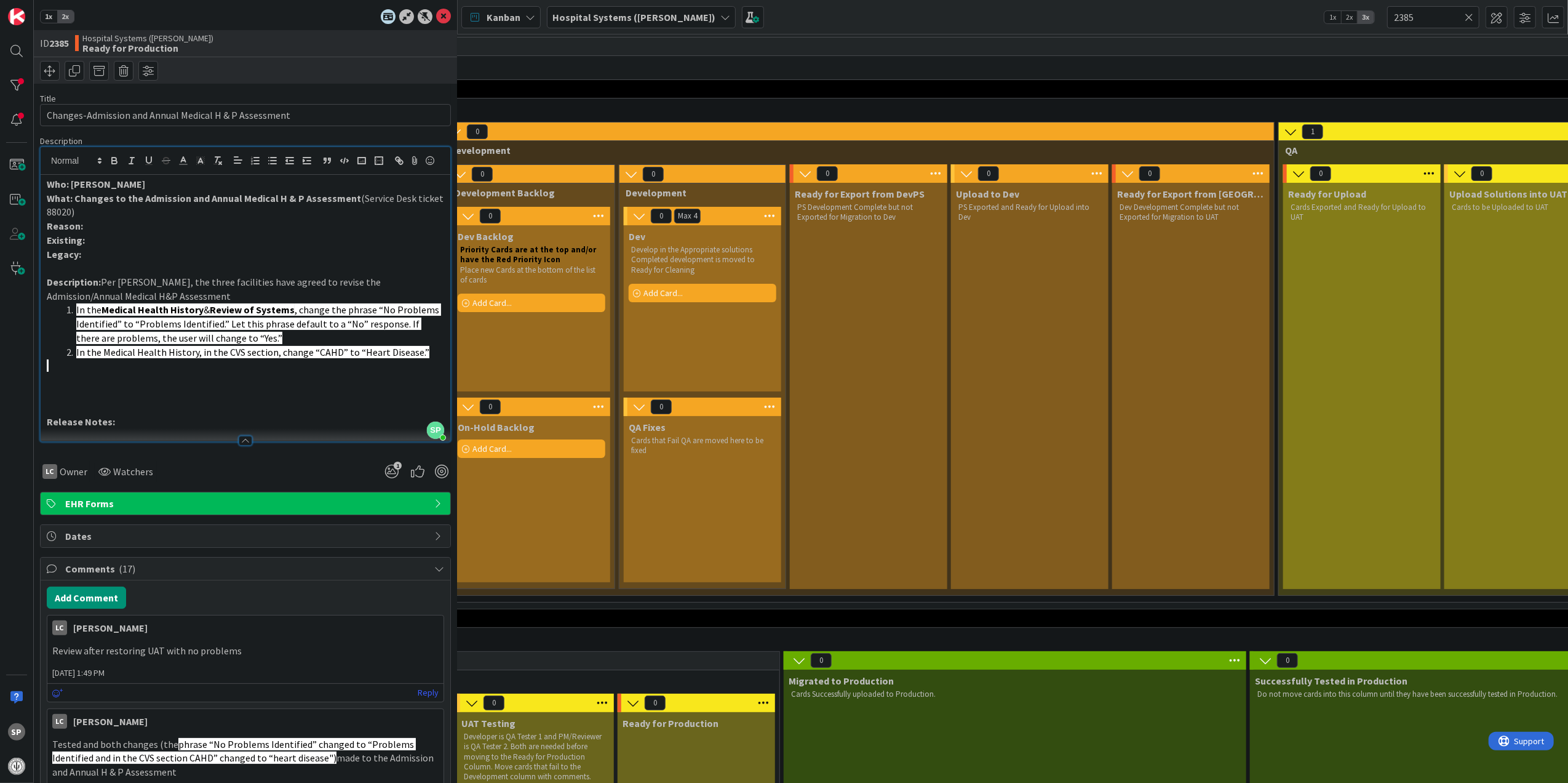
drag, startPoint x: 420, startPoint y: 370, endPoint x: 67, endPoint y: 333, distance: 354.9
click at [67, 333] on ol "In the Medical Health History & Review of Systems , change the phrase “No Probl…" at bounding box center [245, 330] width 397 height 56
copy ol "In the Medical Health History & Review of Systems , change the phrase “No Probl…"
click at [436, 13] on icon at bounding box center [444, 17] width 15 height 15
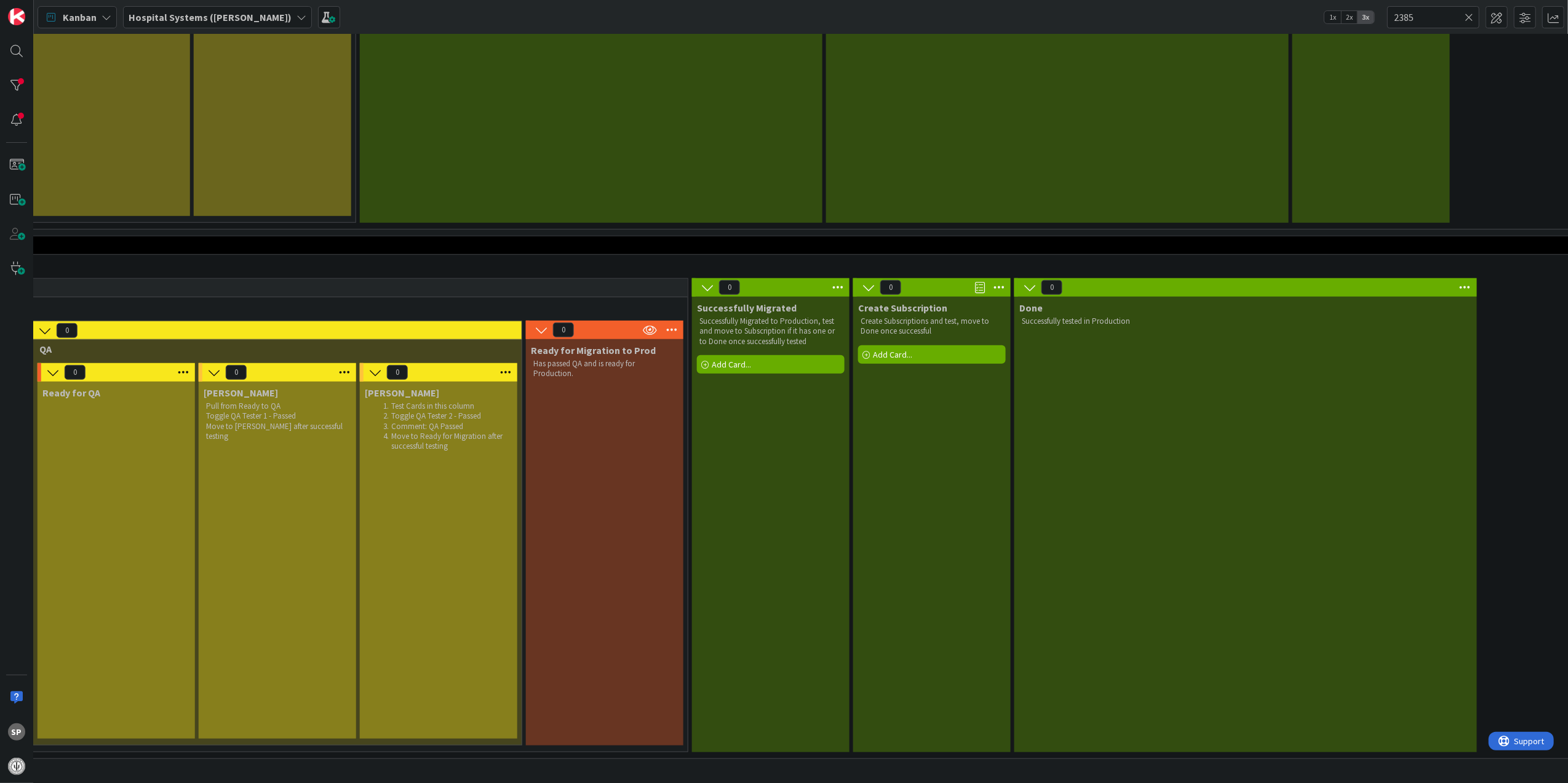
drag, startPoint x: 709, startPoint y: 769, endPoint x: 436, endPoint y: 767, distance: 273.0
click at [432, 774] on div "0 Backlog Add Card... 1 Projects 1 CCP Development 0 Requests Approved, not yet…" at bounding box center [801, 408] width 1534 height 749
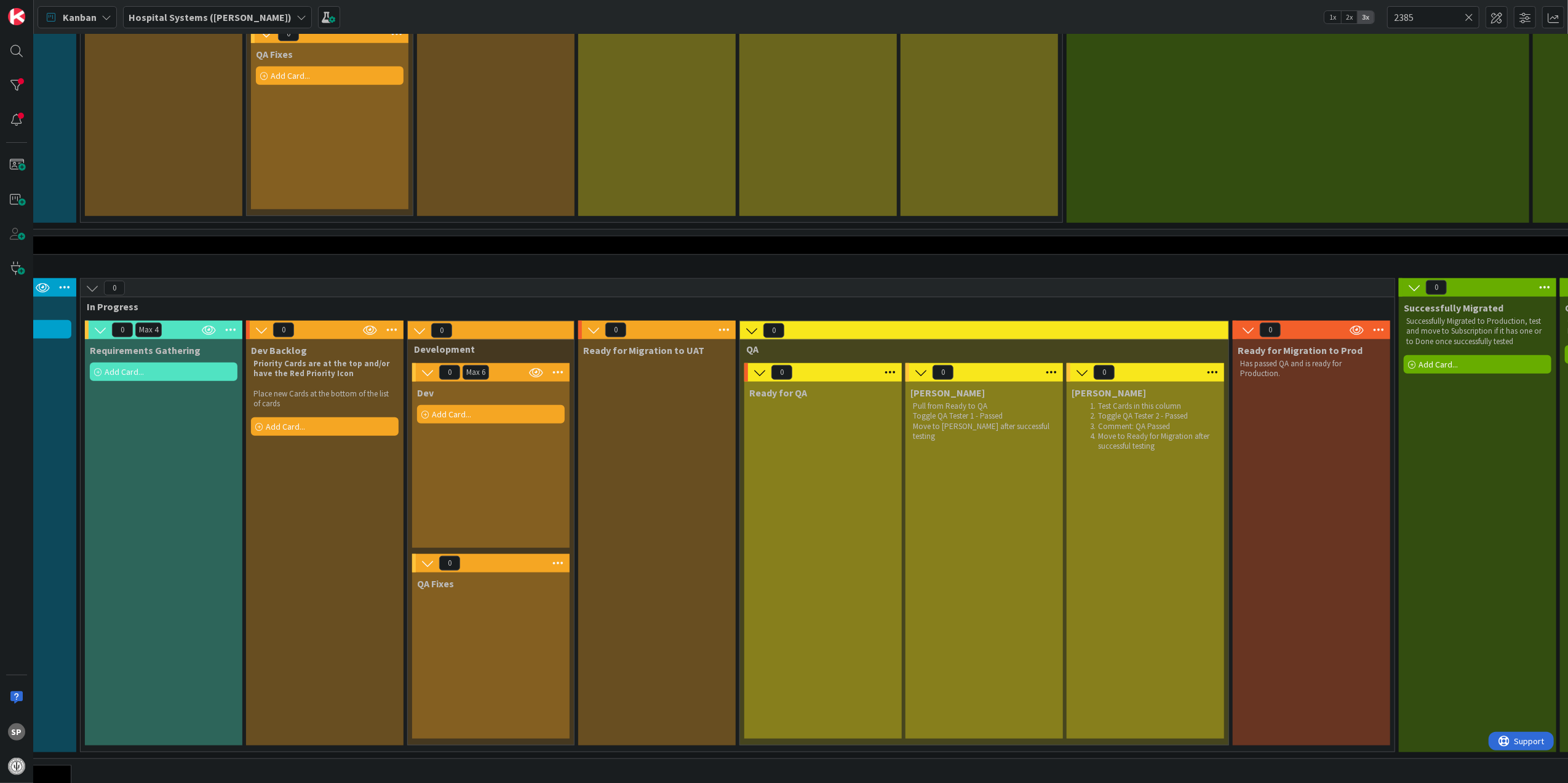
scroll to position [902, 0]
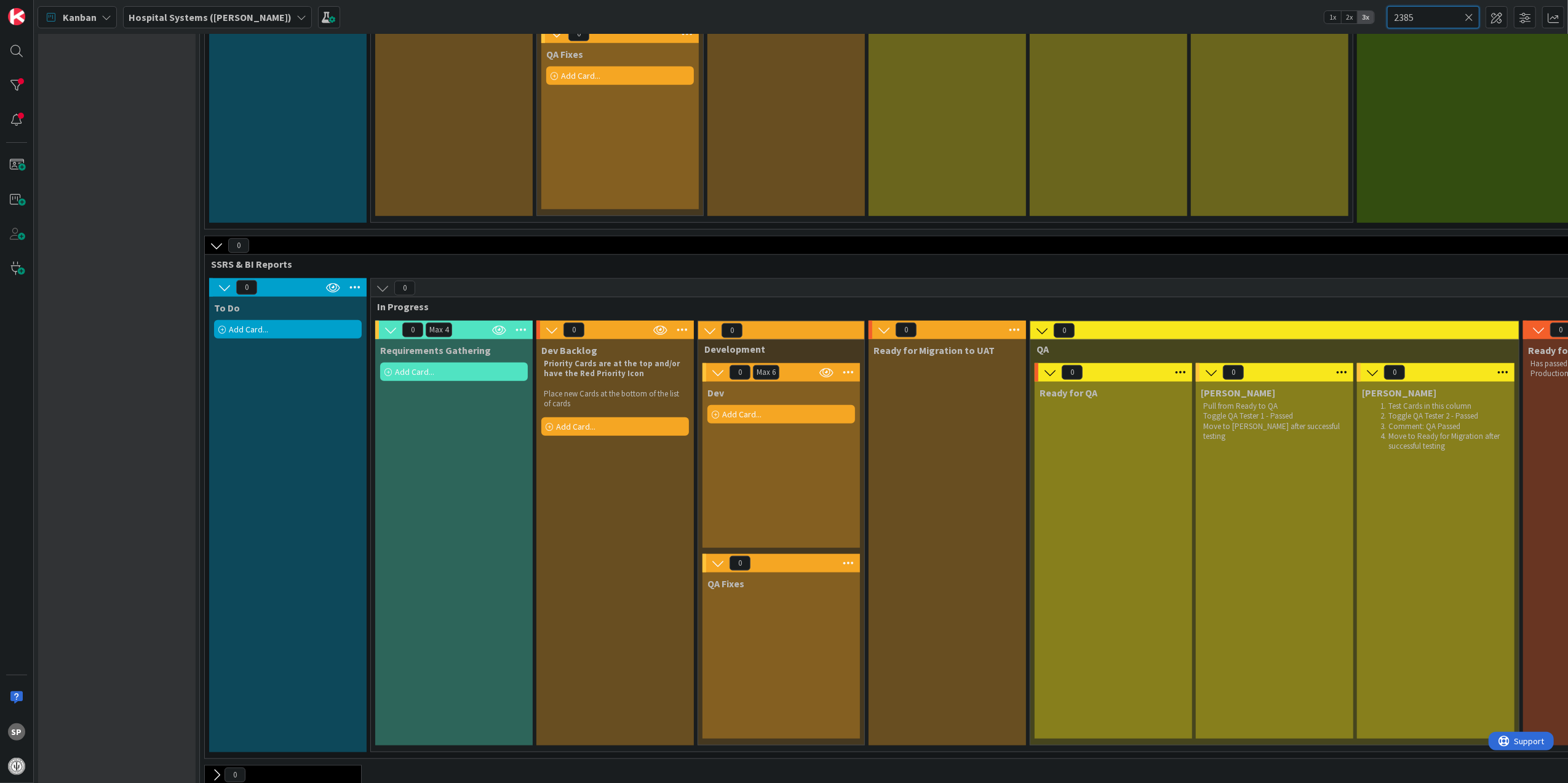
click at [1474, 13] on input "2385" at bounding box center [1433, 17] width 92 height 23
click at [1472, 13] on icon at bounding box center [1469, 17] width 9 height 11
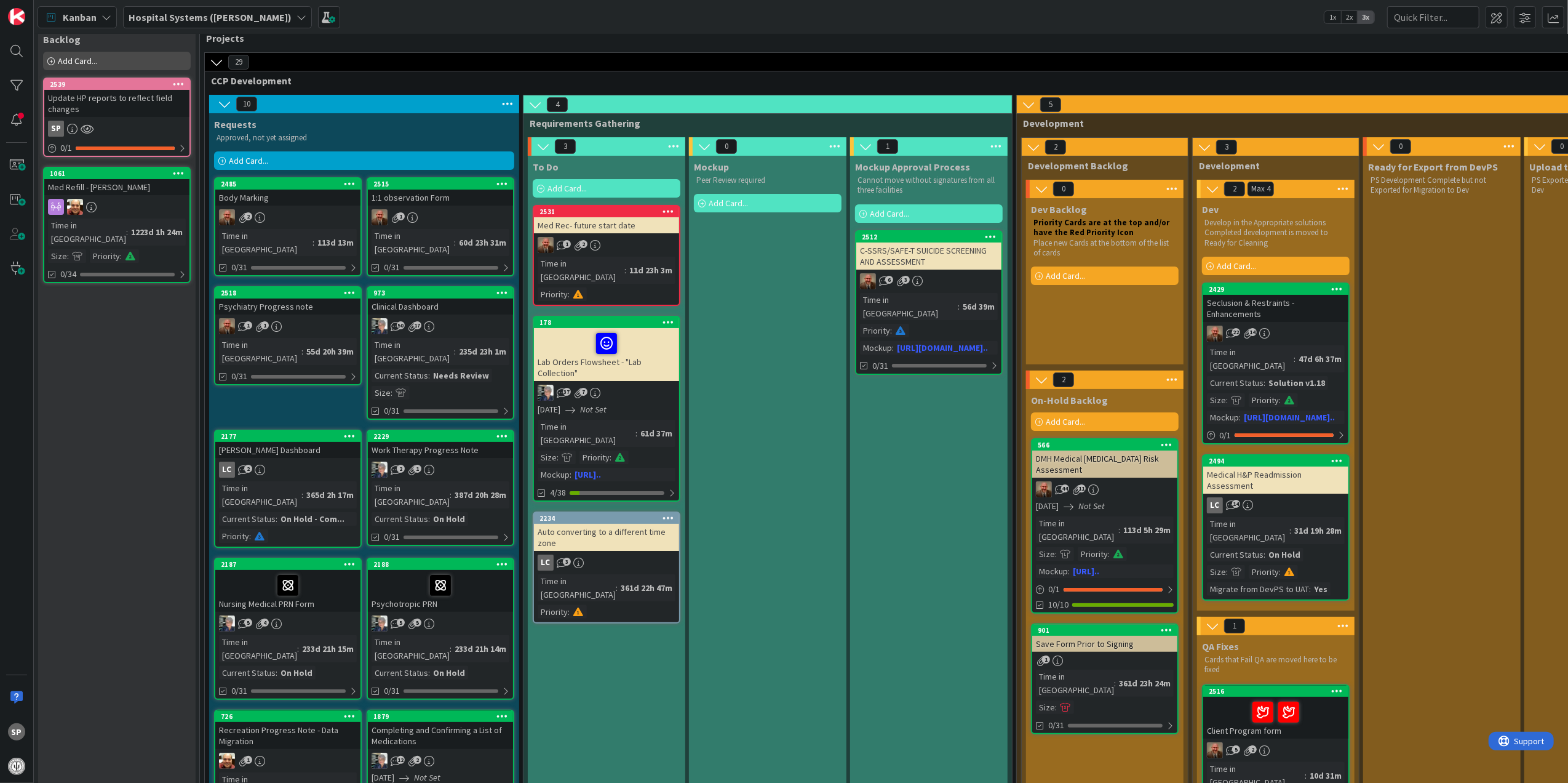
scroll to position [0, 0]
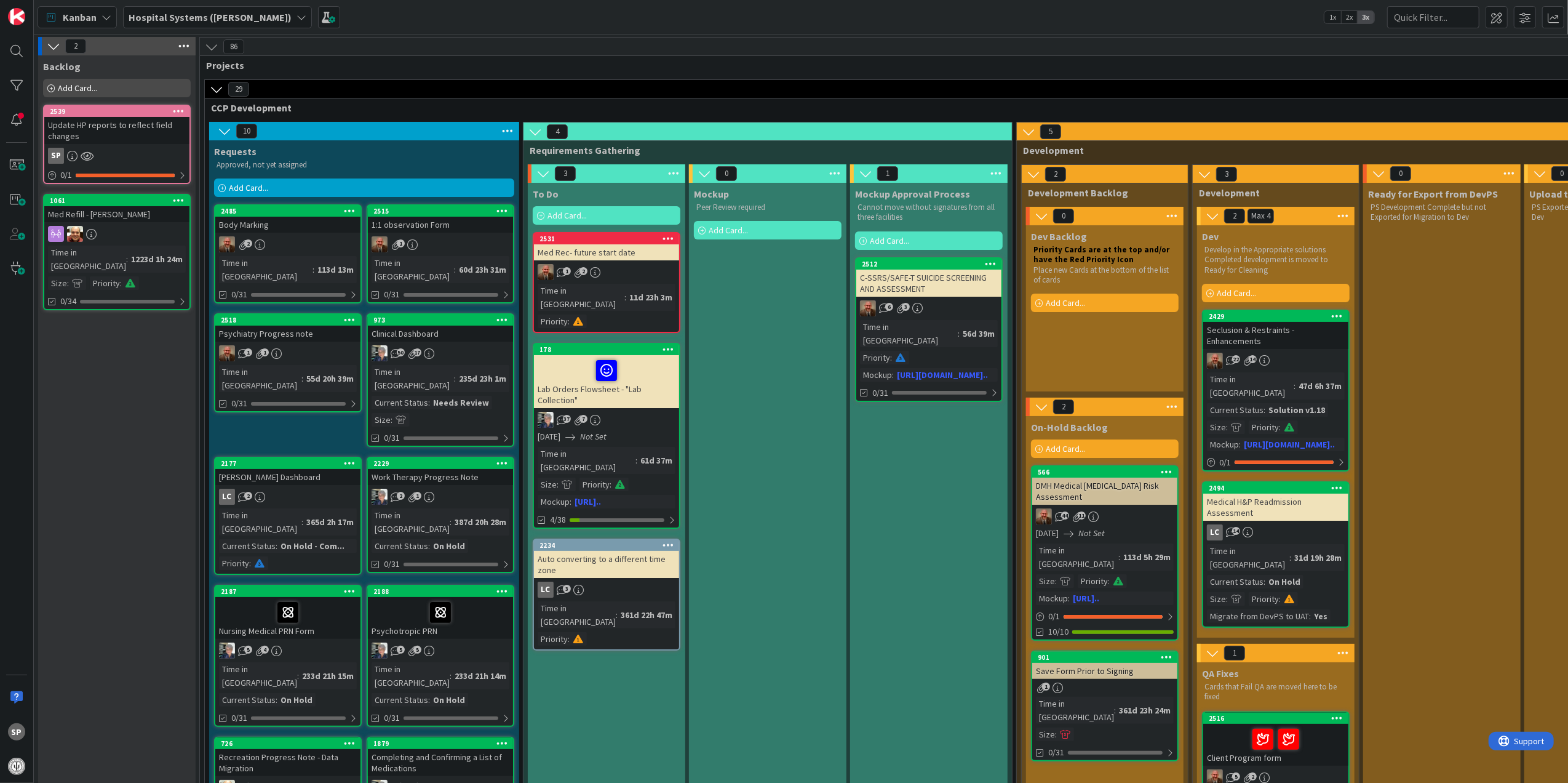
click at [134, 141] on div "Update HP reports to reflect field changes" at bounding box center [117, 130] width 145 height 27
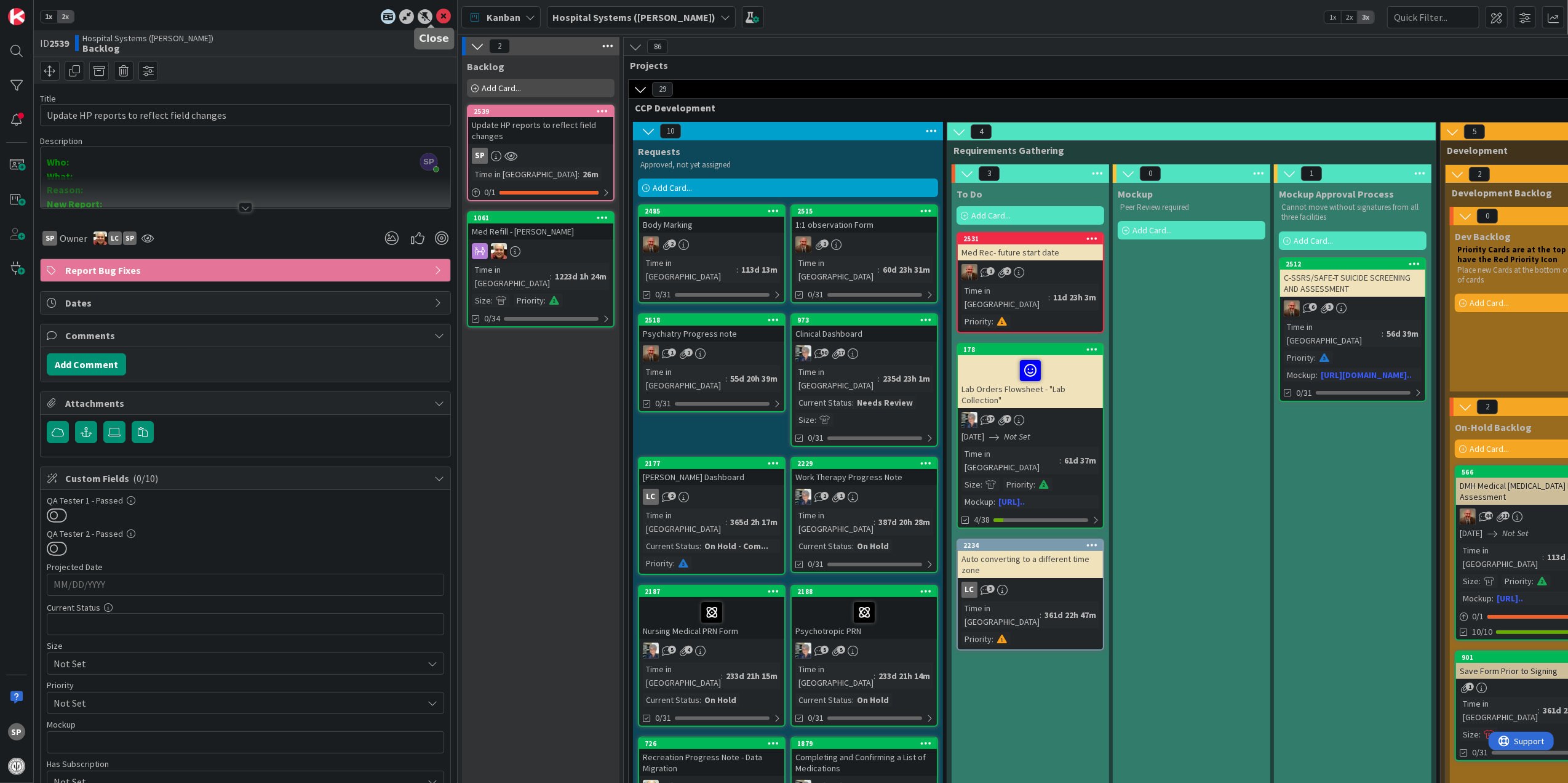
click at [436, 10] on icon at bounding box center [444, 17] width 15 height 15
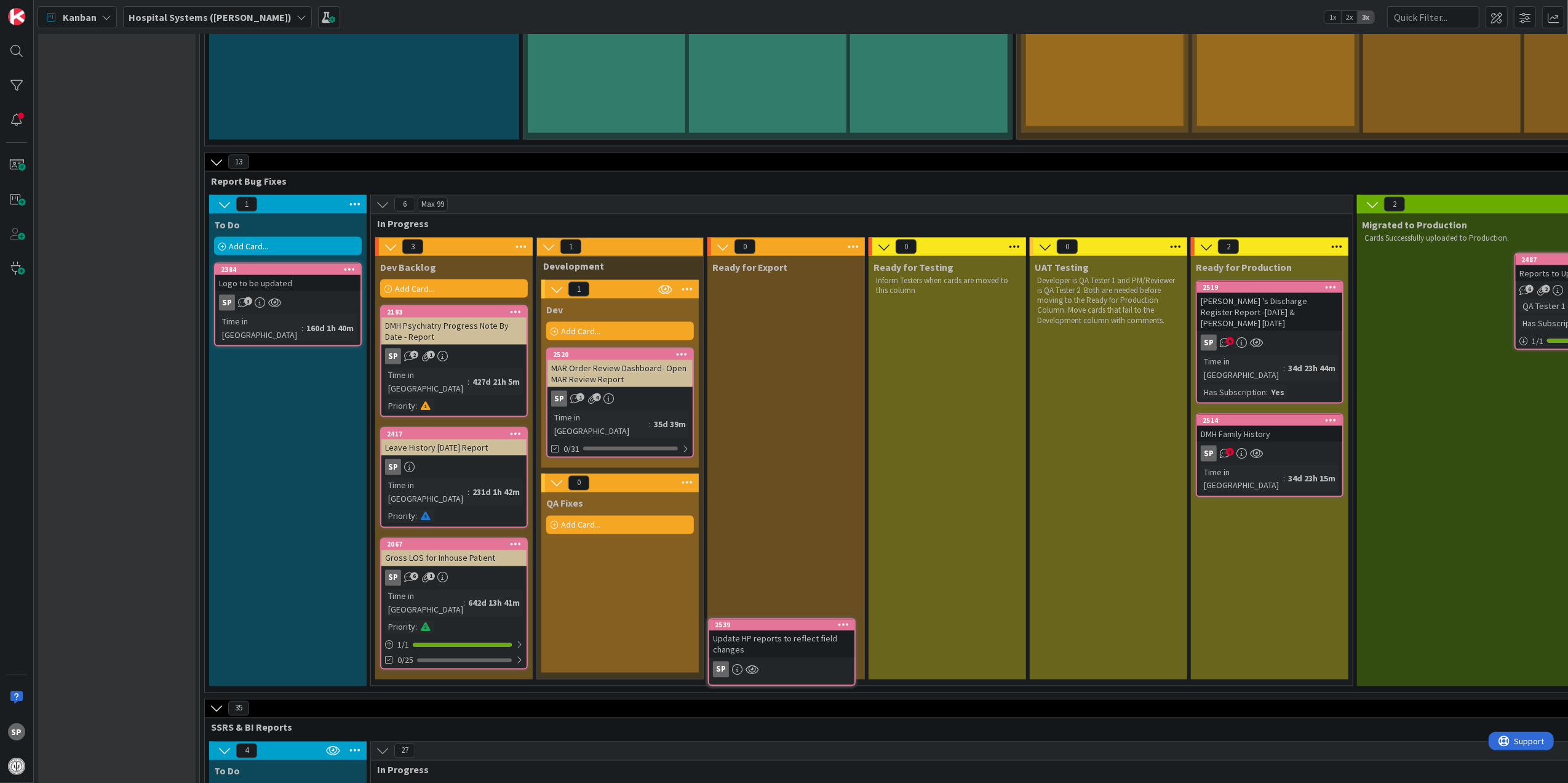
scroll to position [1913, 0]
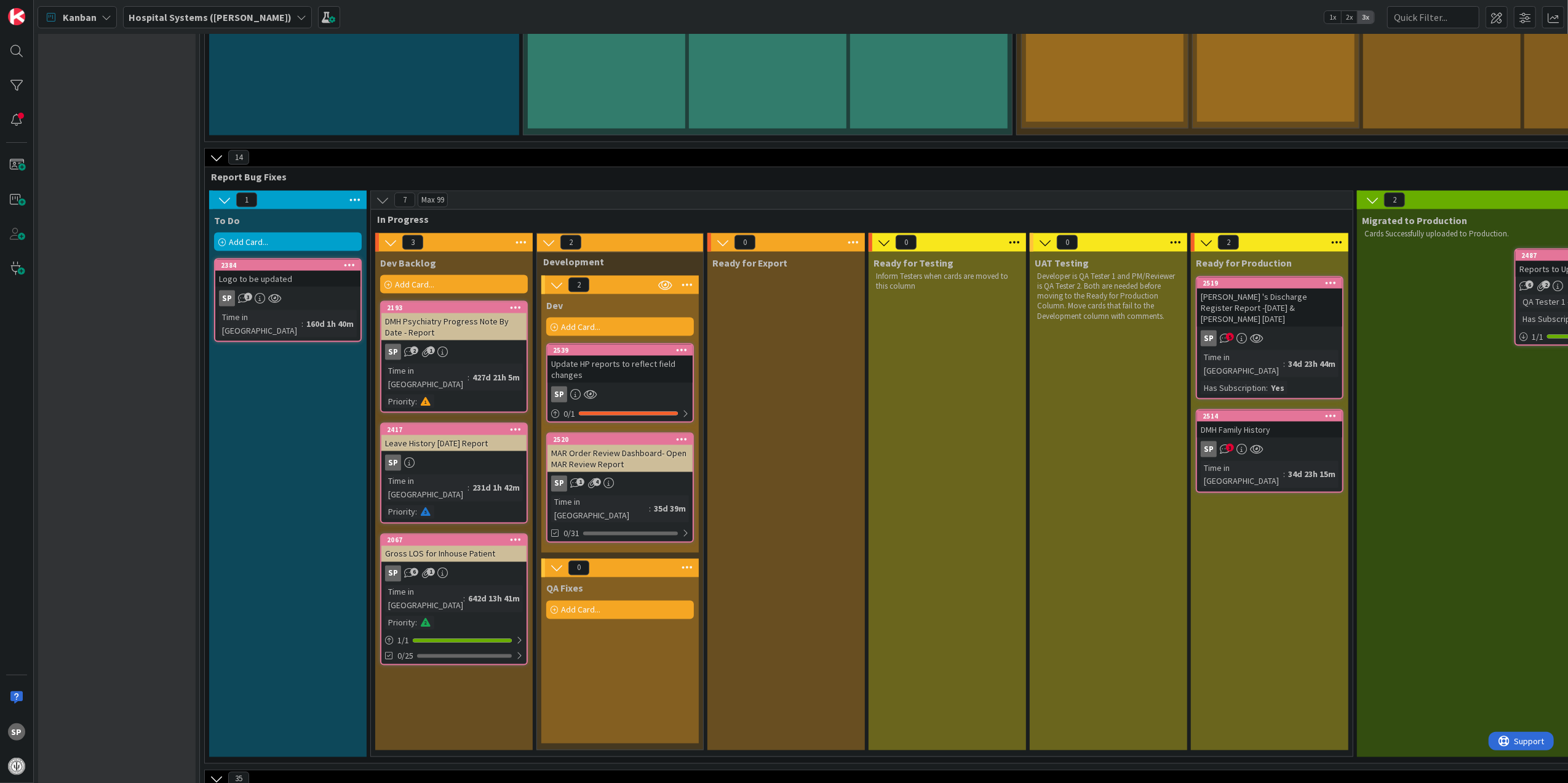
click at [609, 356] on div "Update HP reports to reflect field changes" at bounding box center [620, 369] width 145 height 27
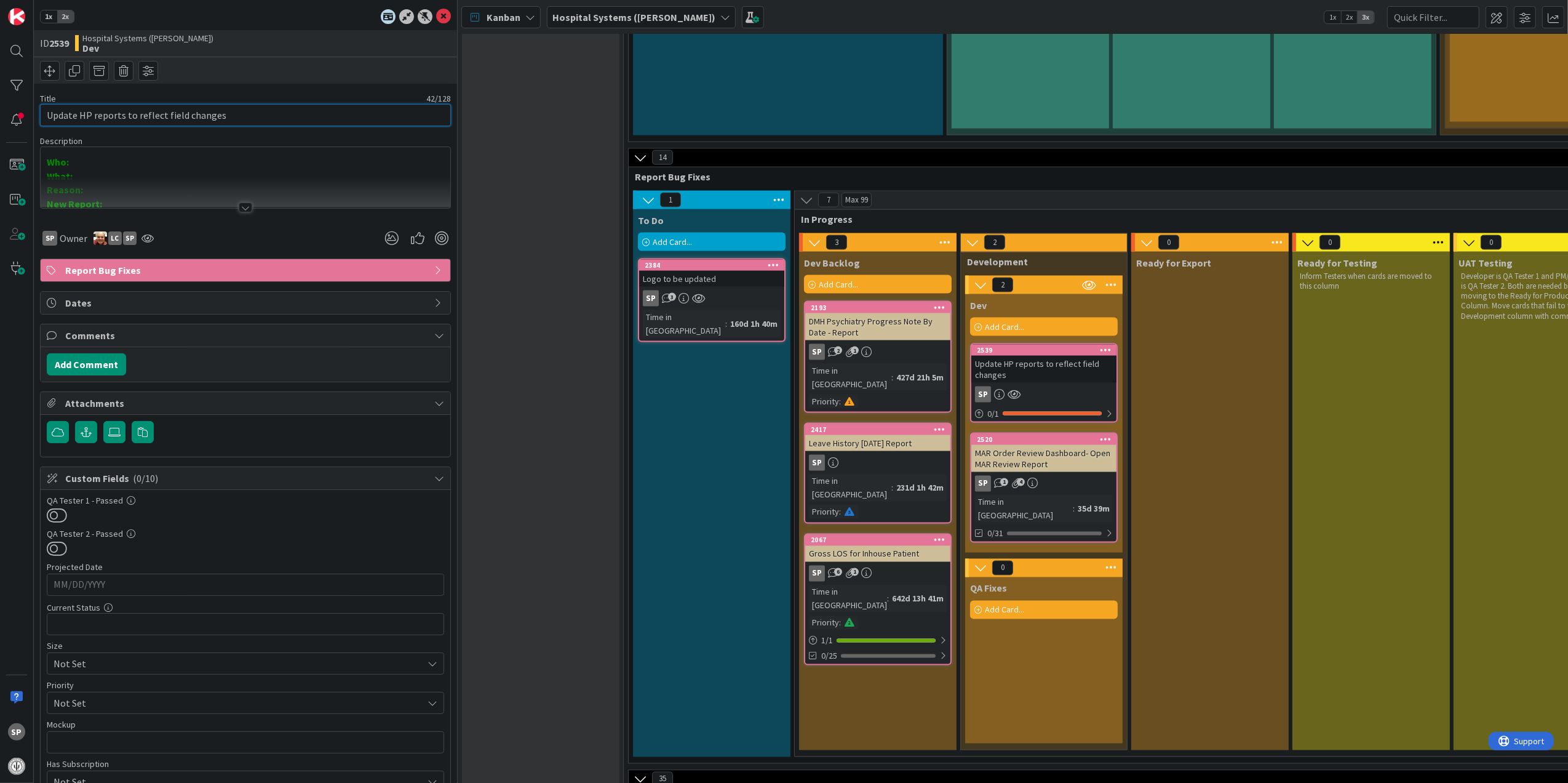
click at [122, 116] on input "Update HP reports to reflect field changes" at bounding box center [245, 115] width 411 height 23
type input "Update Medical HP report to reflect field changes"
drag, startPoint x: 114, startPoint y: 195, endPoint x: 151, endPoint y: 159, distance: 51.6
click at [151, 160] on div "Description SP Sal Palkuniyil just joined Who: What: Reason: New Report: What i…" at bounding box center [245, 171] width 411 height 73
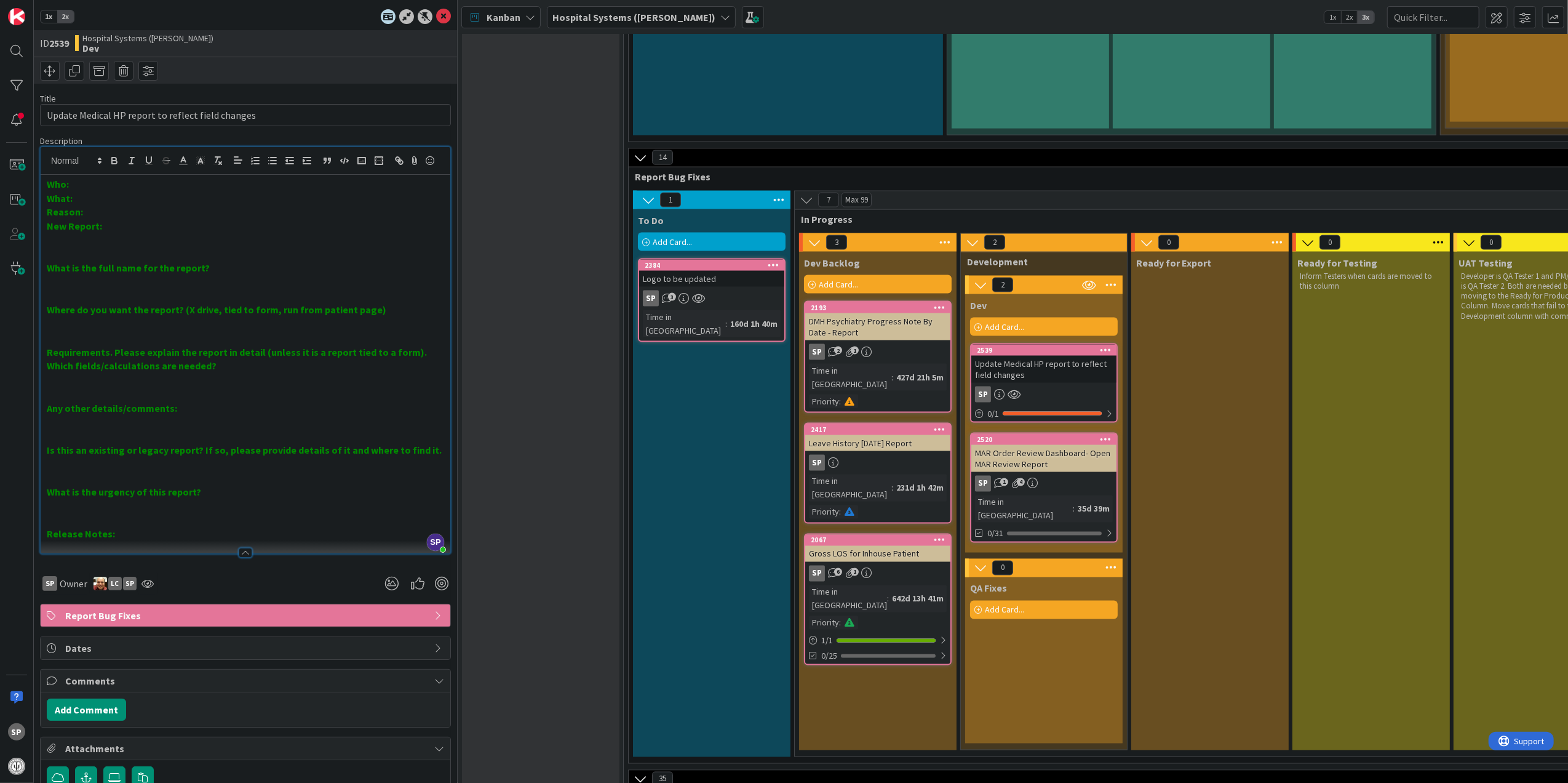
click at [240, 387] on p at bounding box center [245, 380] width 397 height 14
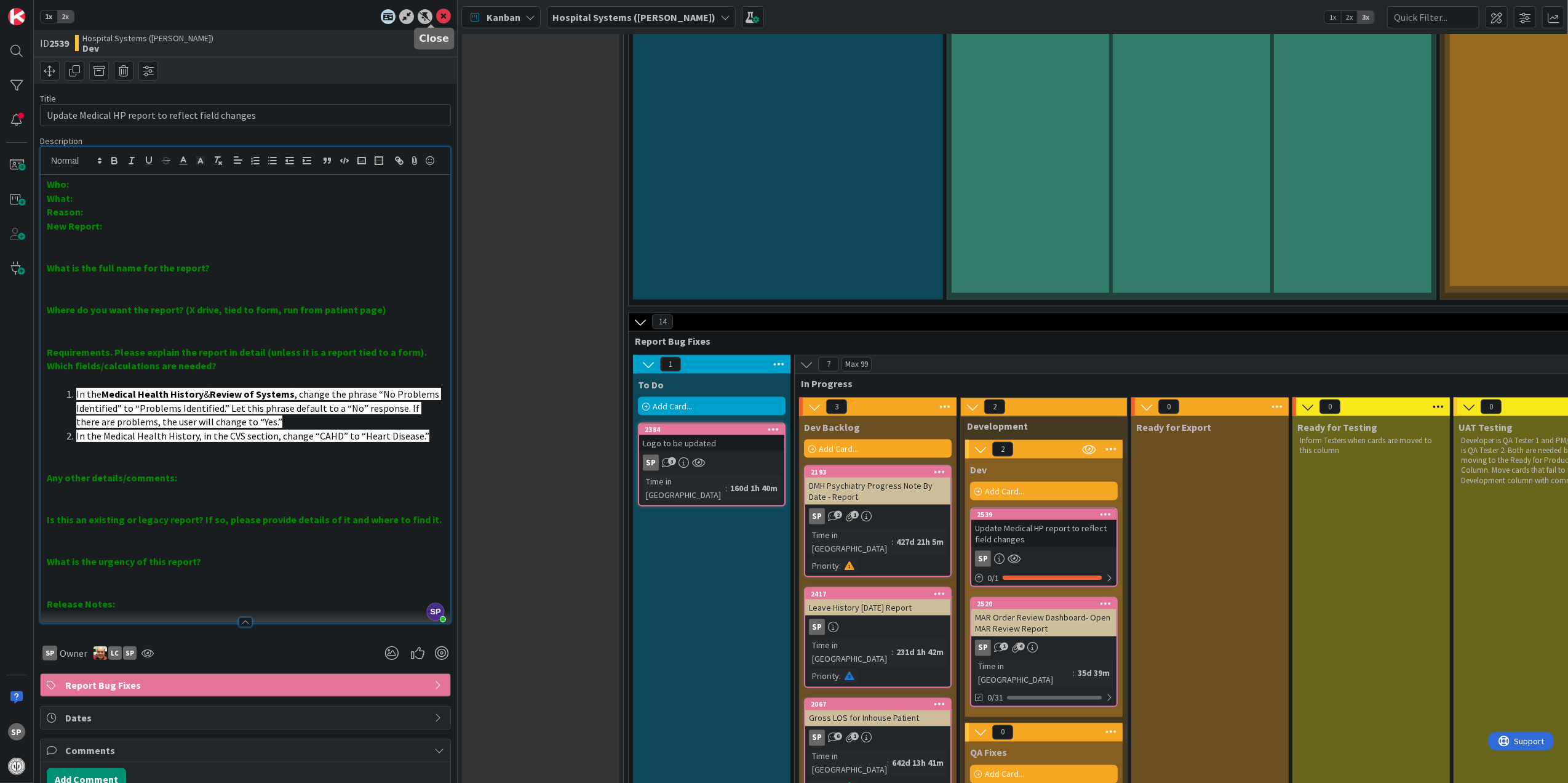
click at [436, 13] on icon at bounding box center [444, 17] width 15 height 15
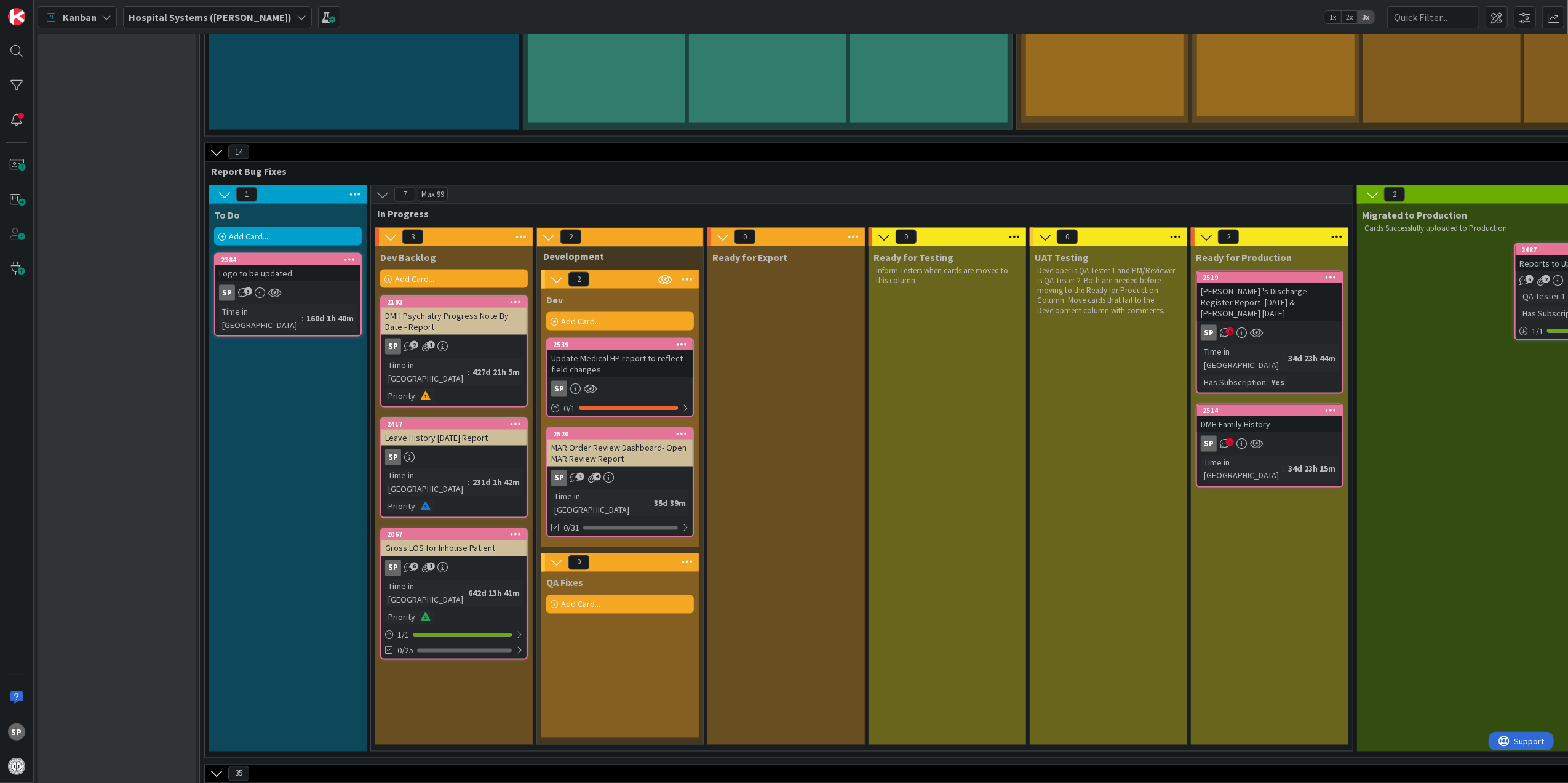
scroll to position [1832, 0]
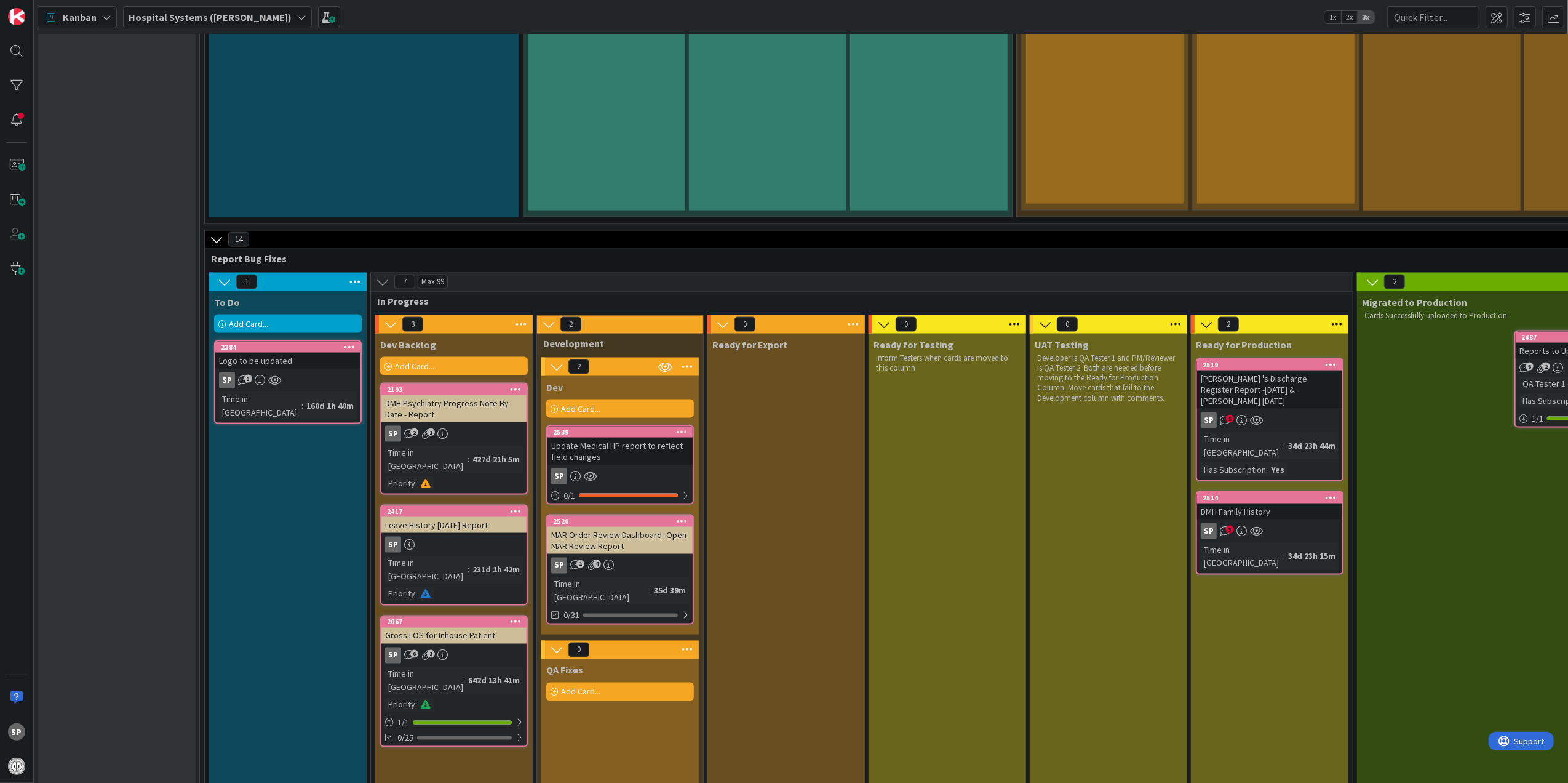
click at [628, 468] on div "SP" at bounding box center [620, 476] width 145 height 16
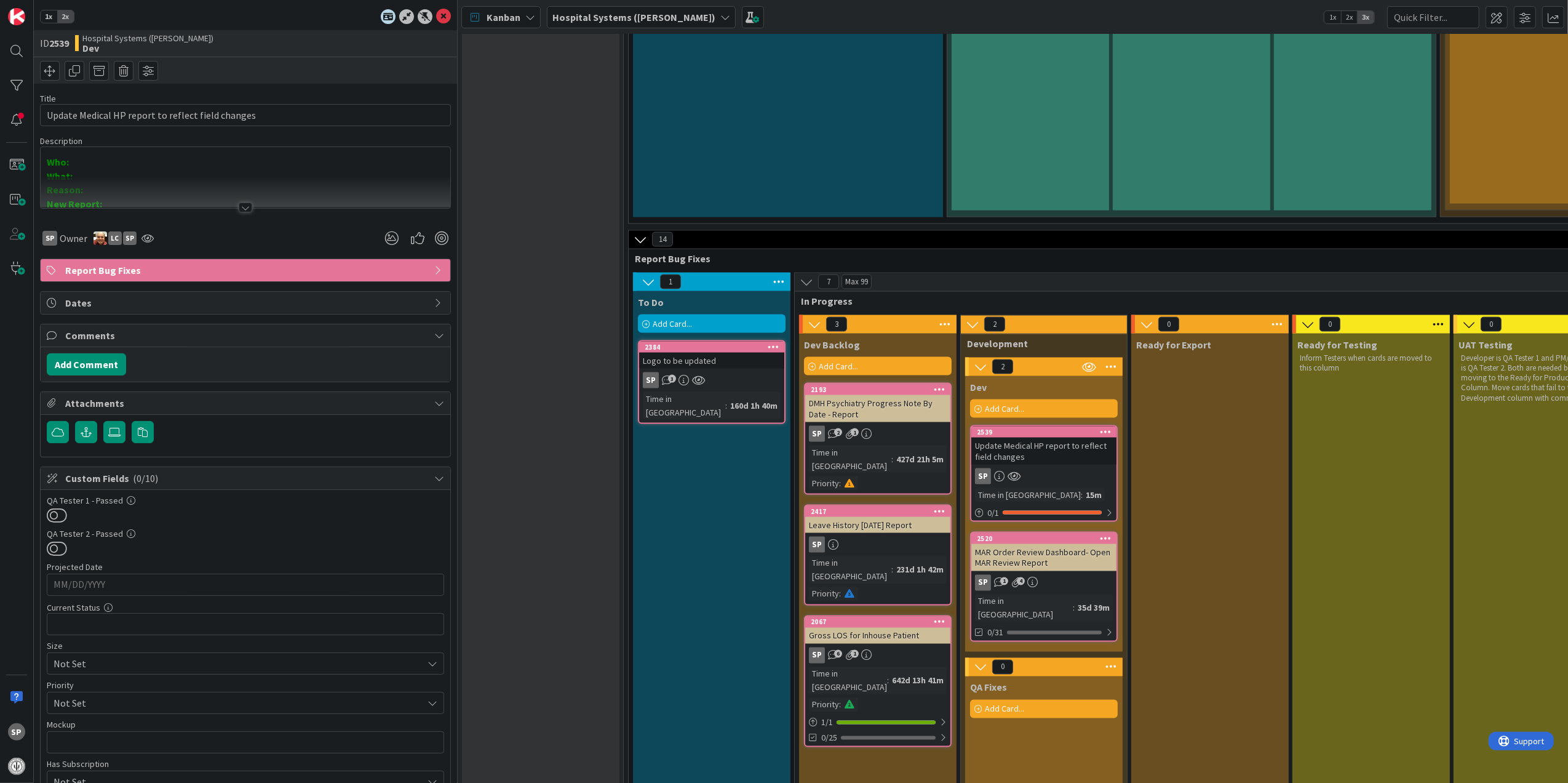
click at [240, 197] on div at bounding box center [245, 192] width 409 height 31
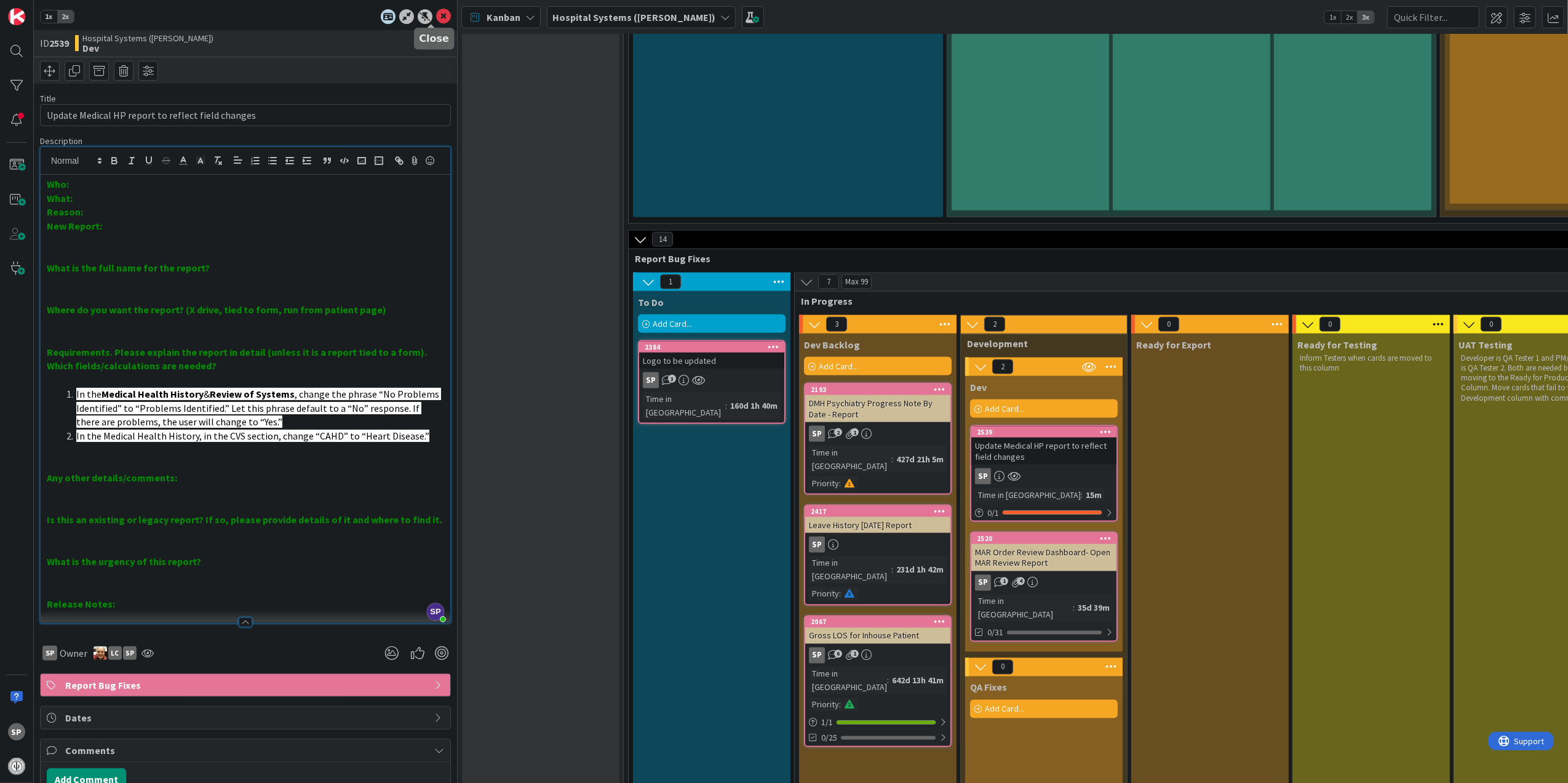
click at [436, 12] on icon at bounding box center [444, 17] width 15 height 15
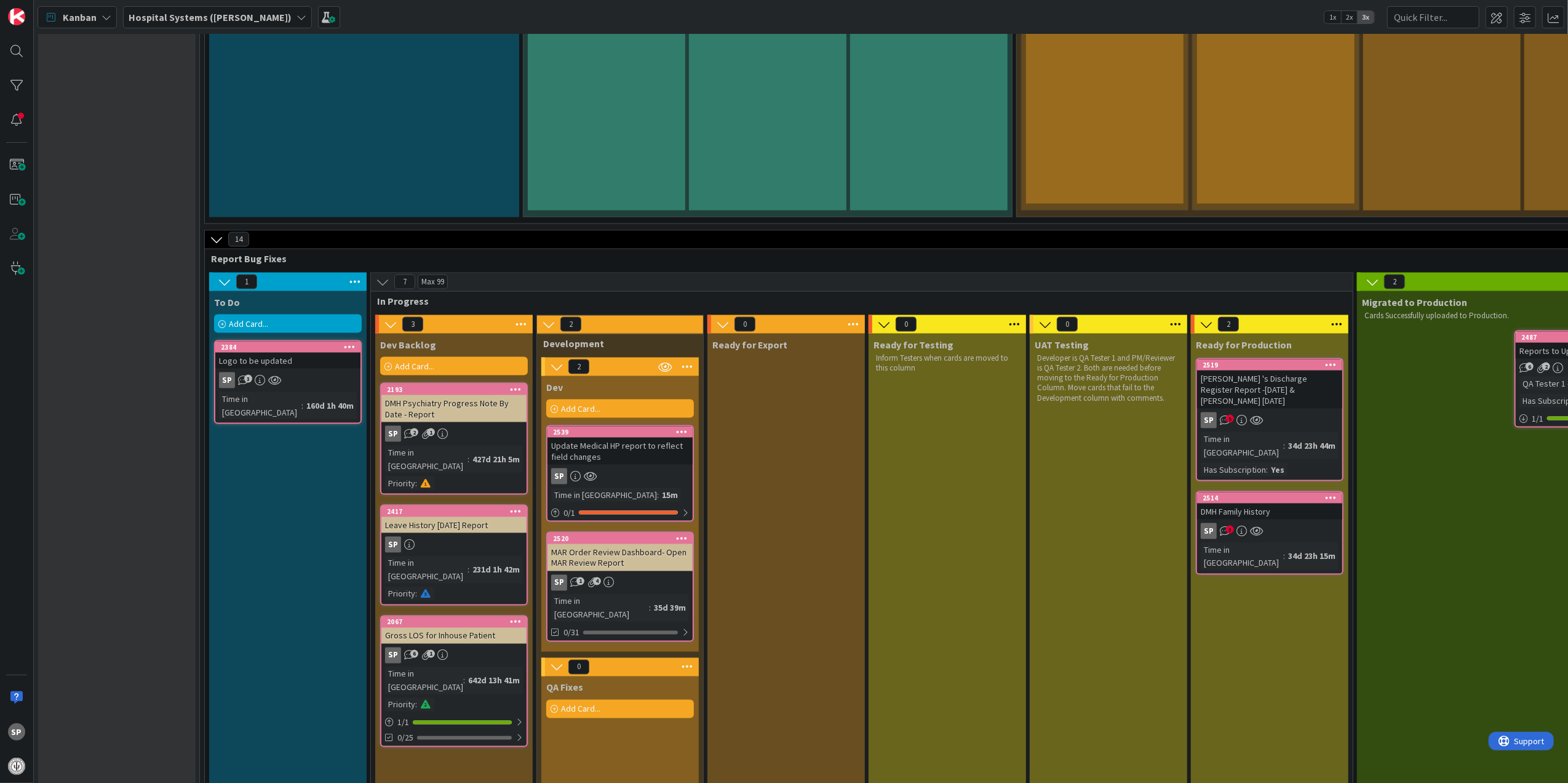
click at [613, 437] on div "Update Medical HP report to reflect field changes" at bounding box center [620, 450] width 145 height 27
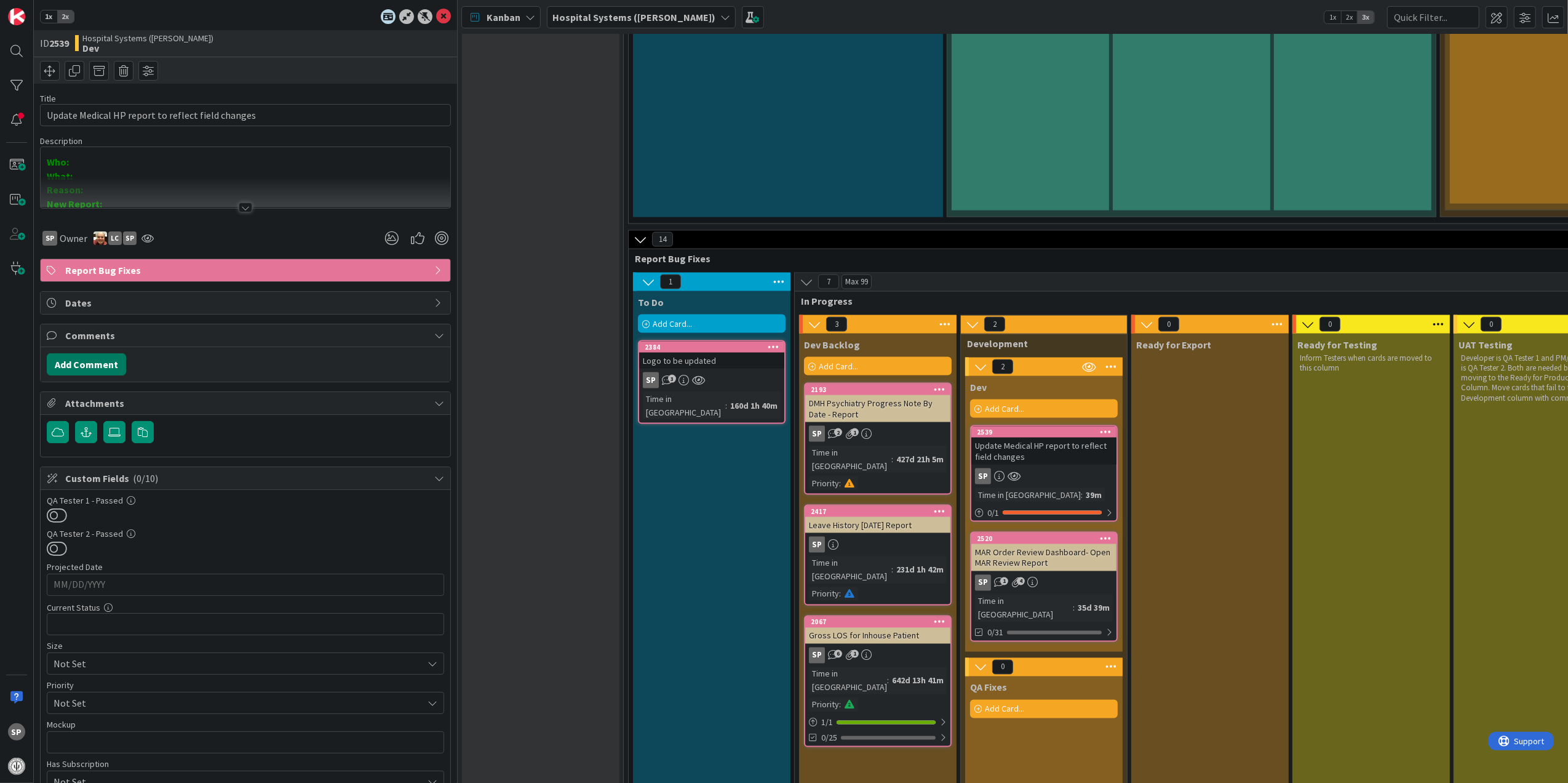
click at [59, 362] on button "Add Comment" at bounding box center [86, 364] width 79 height 23
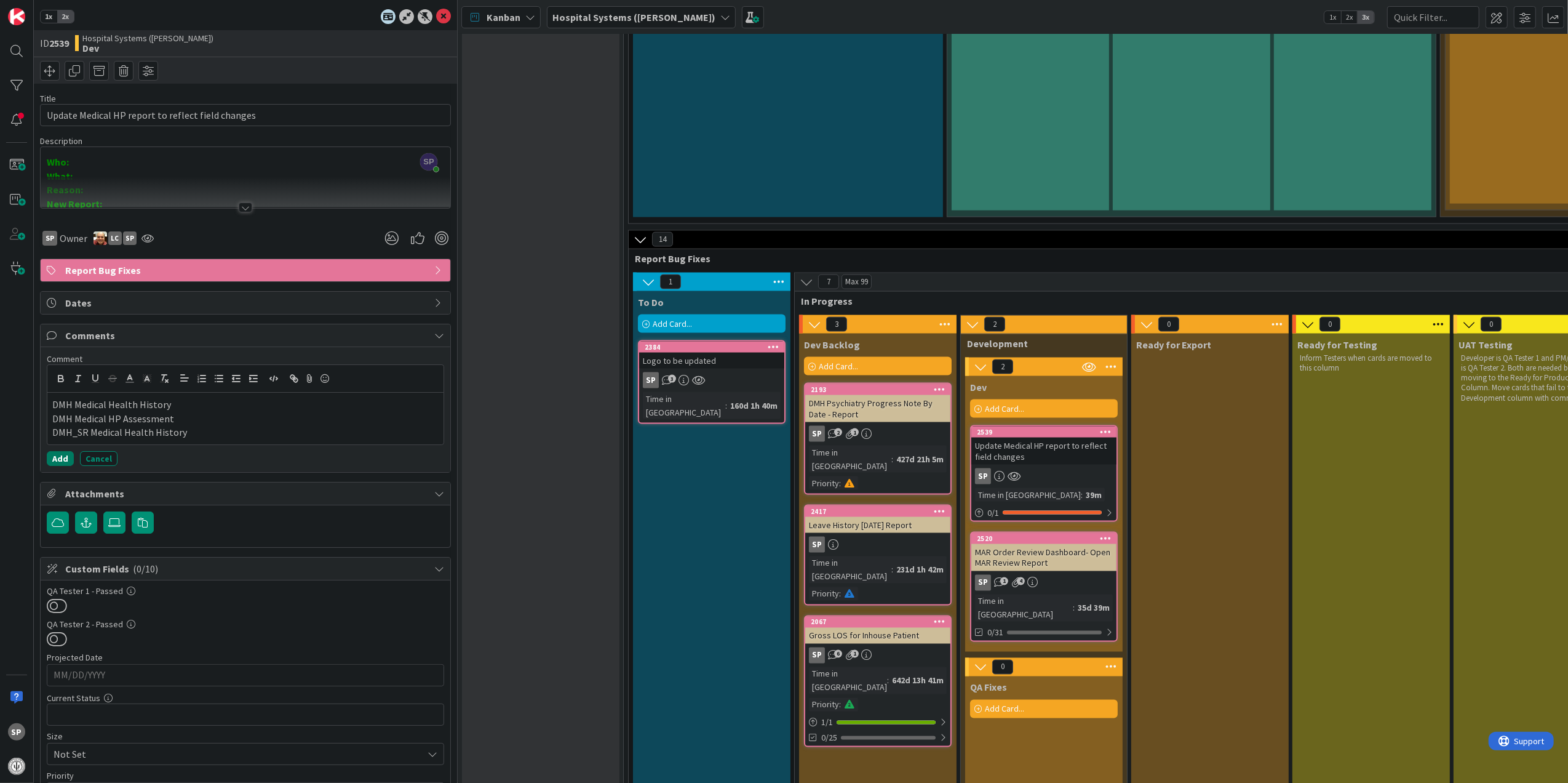
click at [62, 464] on button "Add" at bounding box center [60, 458] width 27 height 15
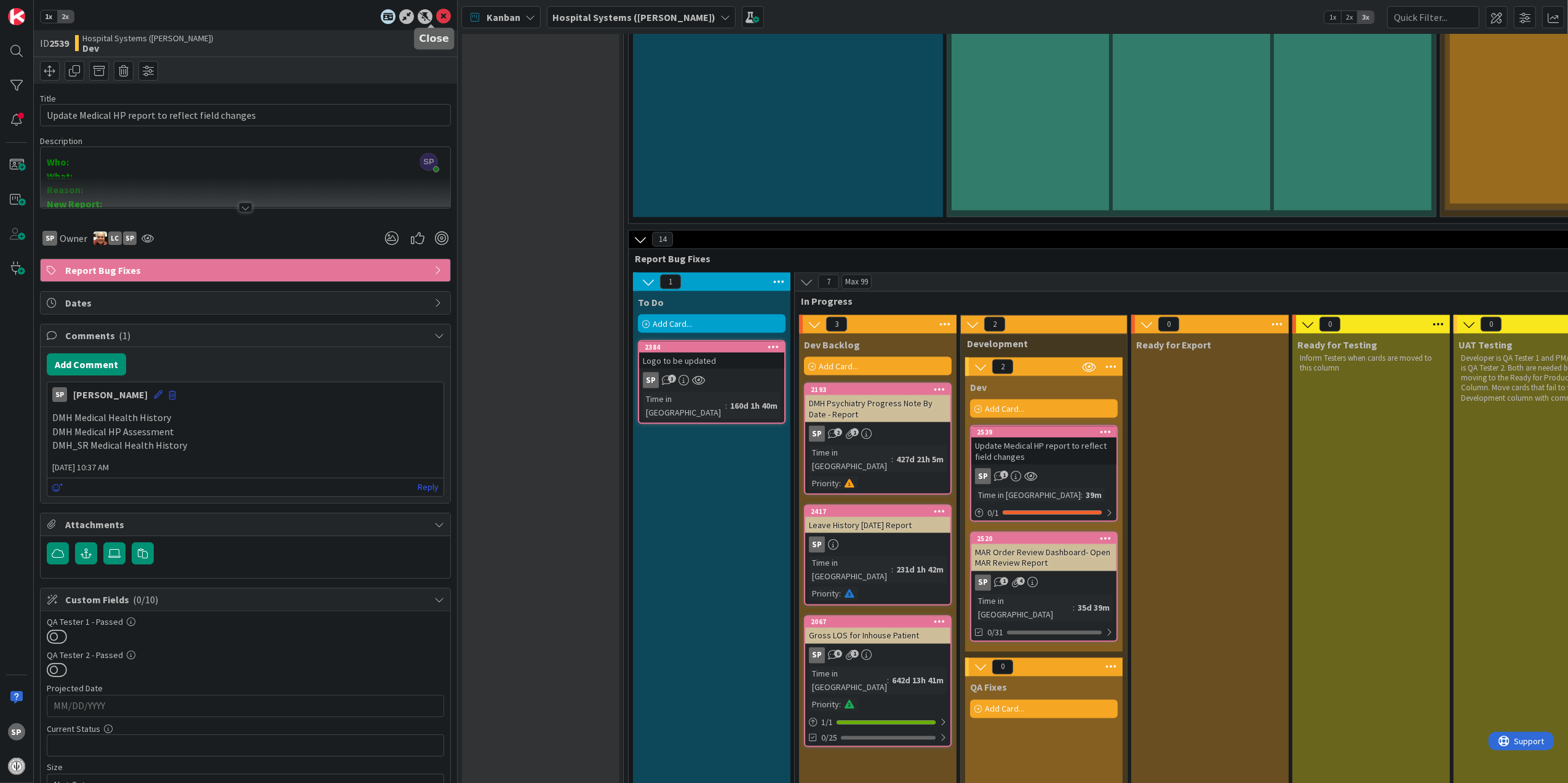
click at [436, 20] on icon at bounding box center [444, 17] width 15 height 15
